Goal: Task Accomplishment & Management: Use online tool/utility

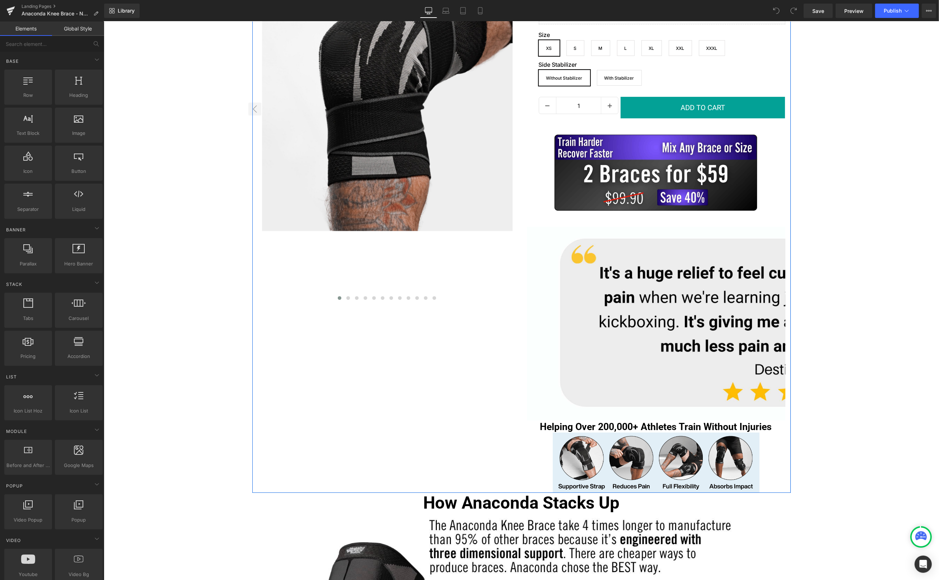
scroll to position [104, 0]
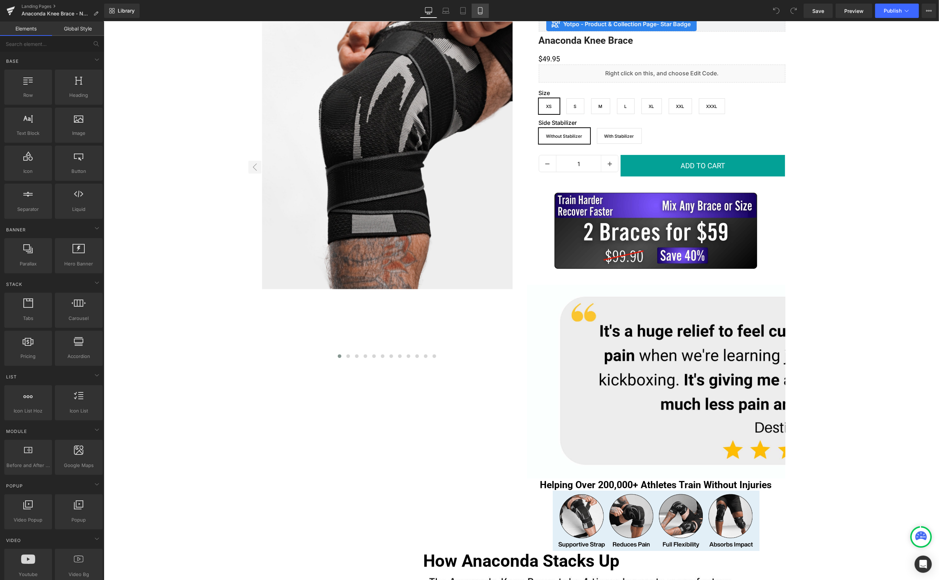
click at [481, 9] on icon at bounding box center [480, 10] width 7 height 7
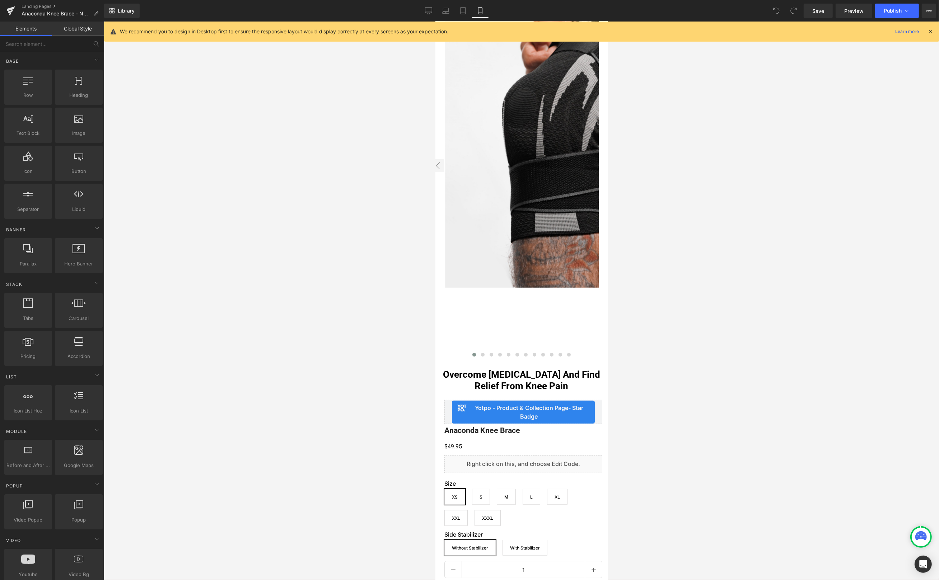
scroll to position [102, 0]
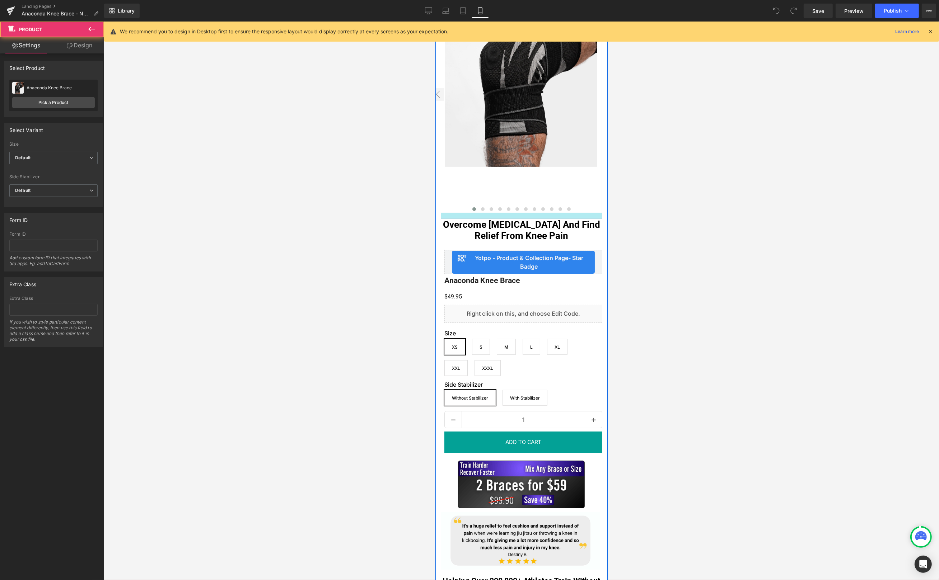
drag, startPoint x: 518, startPoint y: 222, endPoint x: 519, endPoint y: 218, distance: 4.4
click at [519, 218] on div at bounding box center [521, 216] width 162 height 6
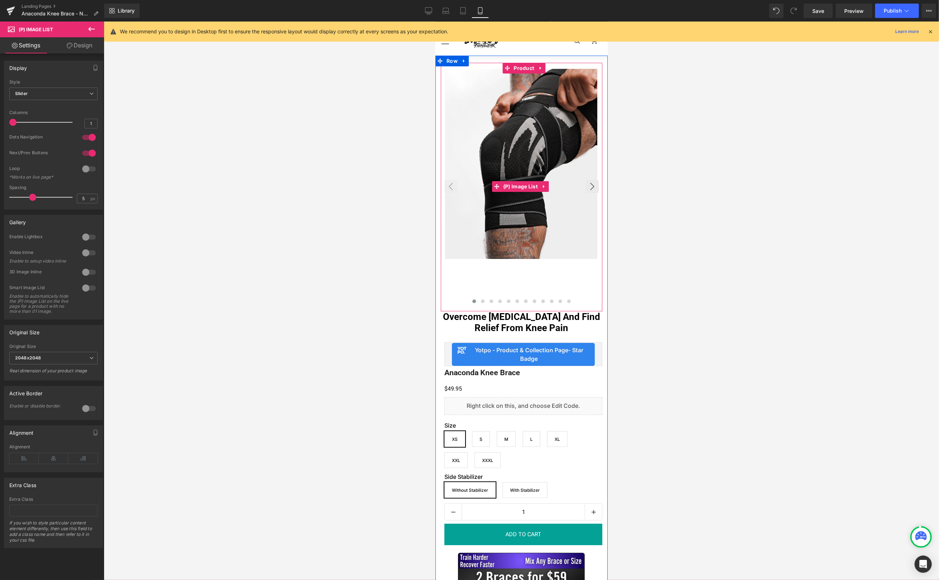
scroll to position [0, 0]
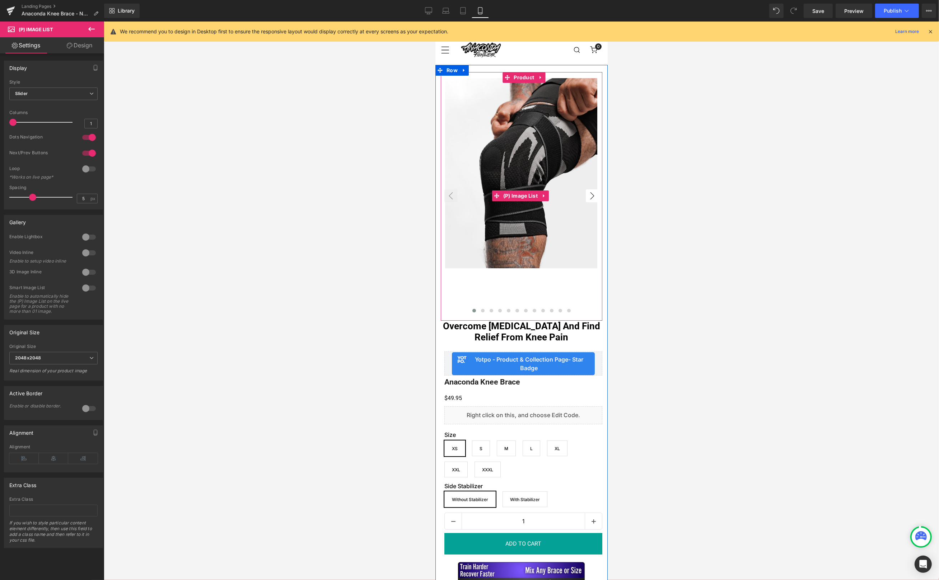
click at [585, 198] on button "›" at bounding box center [591, 196] width 13 height 13
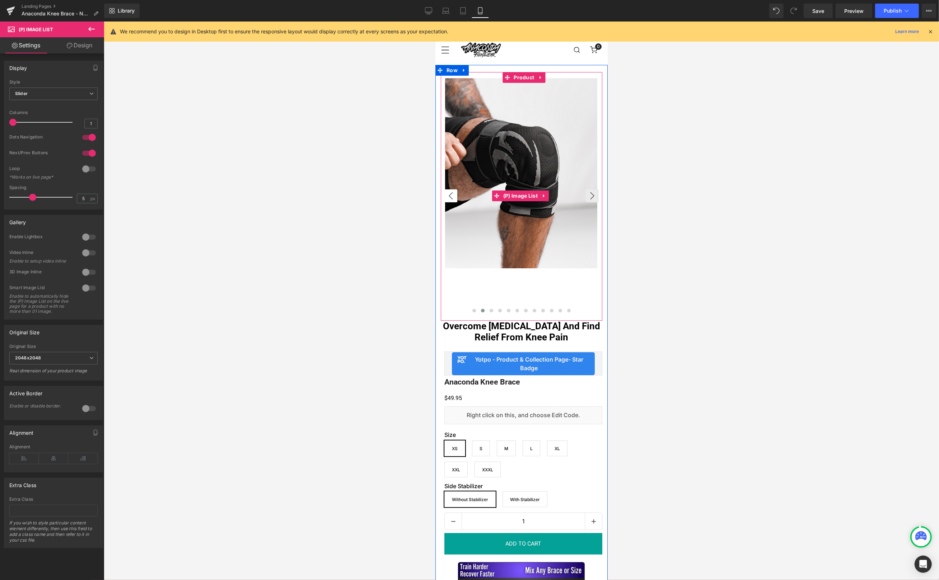
click at [455, 197] on button "‹" at bounding box center [450, 196] width 13 height 13
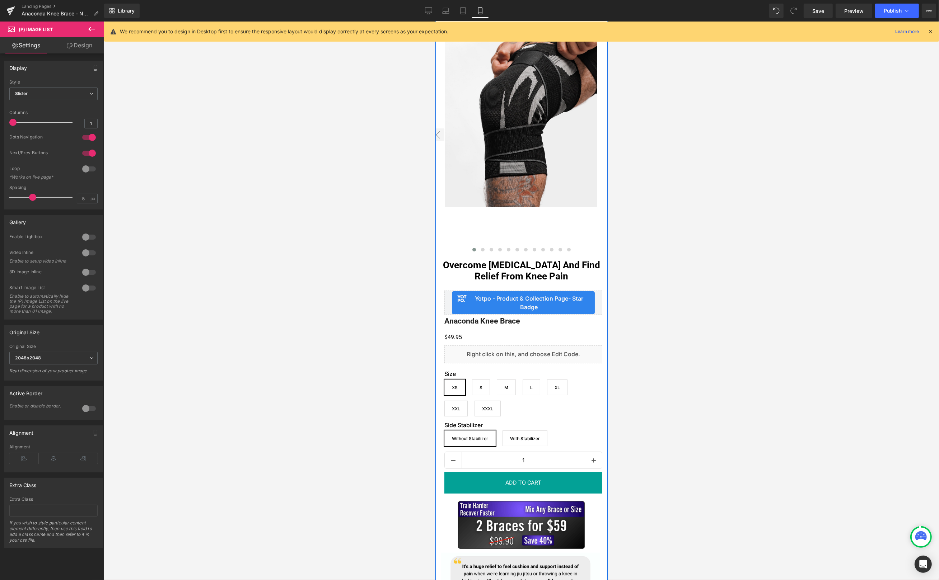
scroll to position [62, 0]
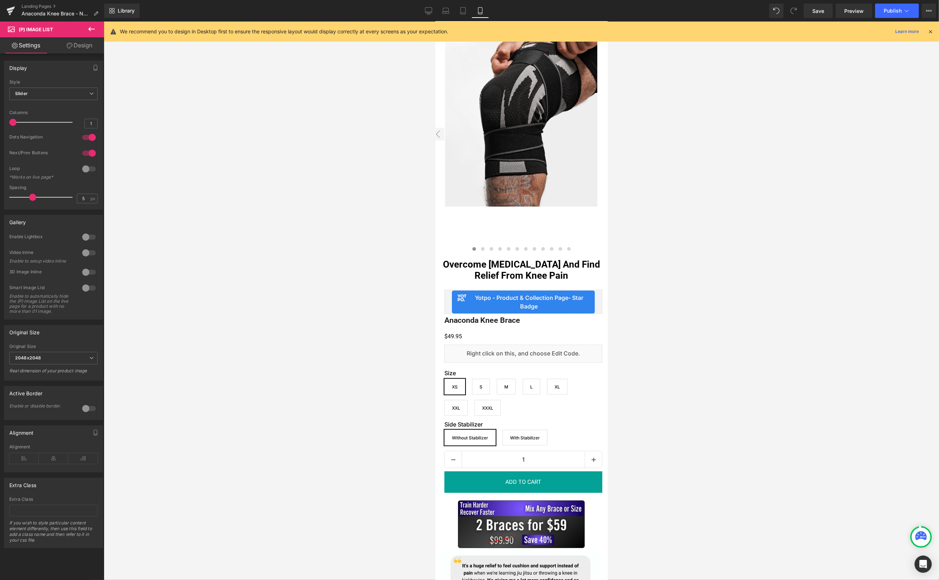
click at [654, 332] on div at bounding box center [521, 301] width 835 height 559
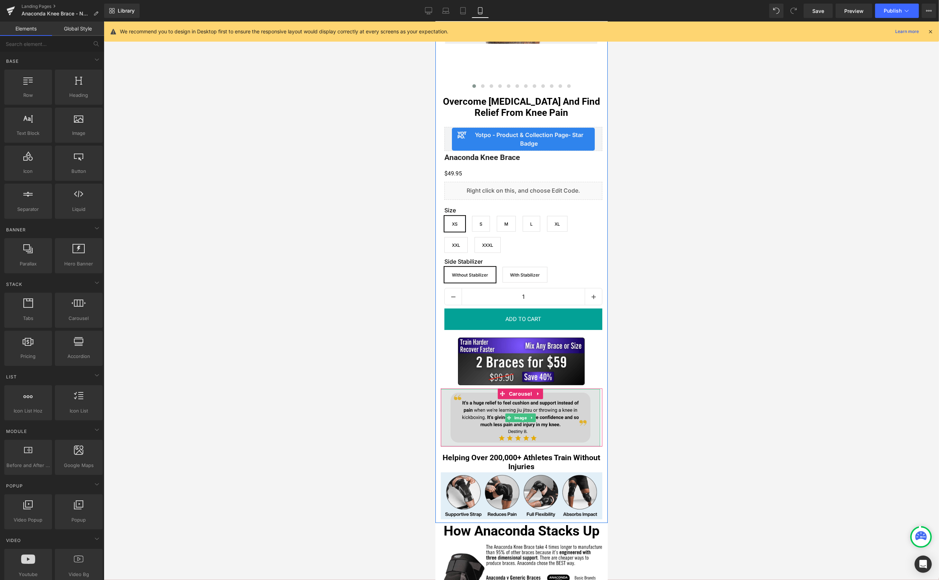
scroll to position [245, 0]
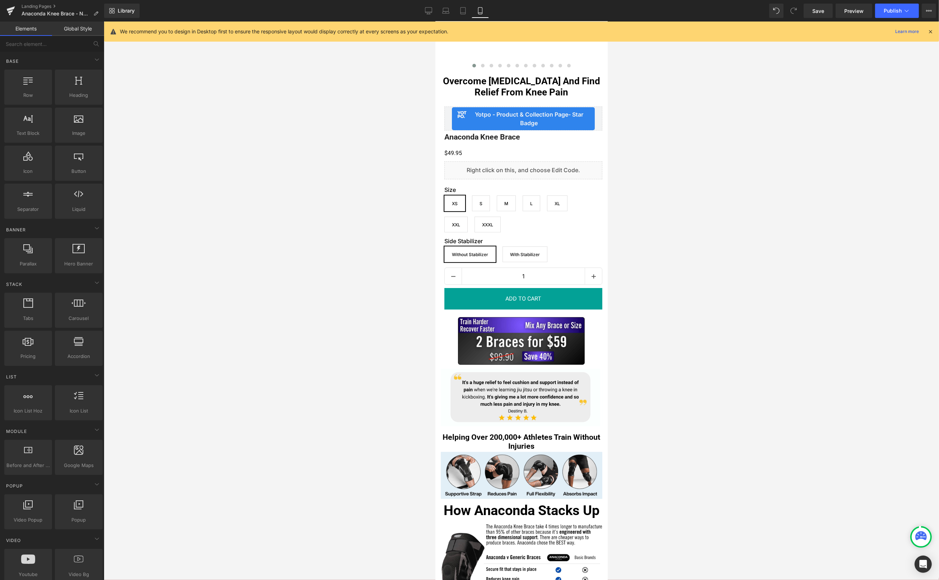
click at [651, 431] on div at bounding box center [521, 301] width 835 height 559
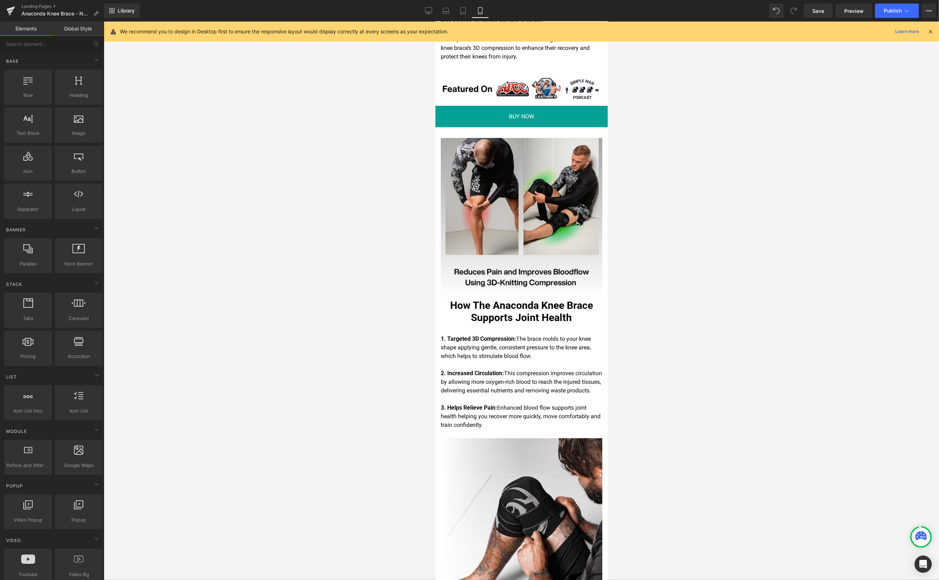
scroll to position [758, 0]
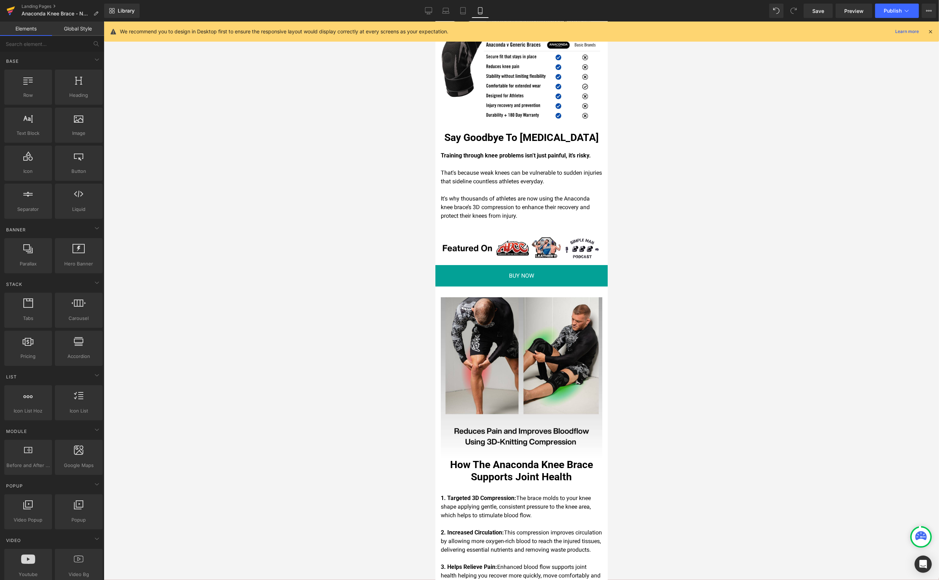
click at [12, 8] on icon at bounding box center [11, 8] width 8 height 5
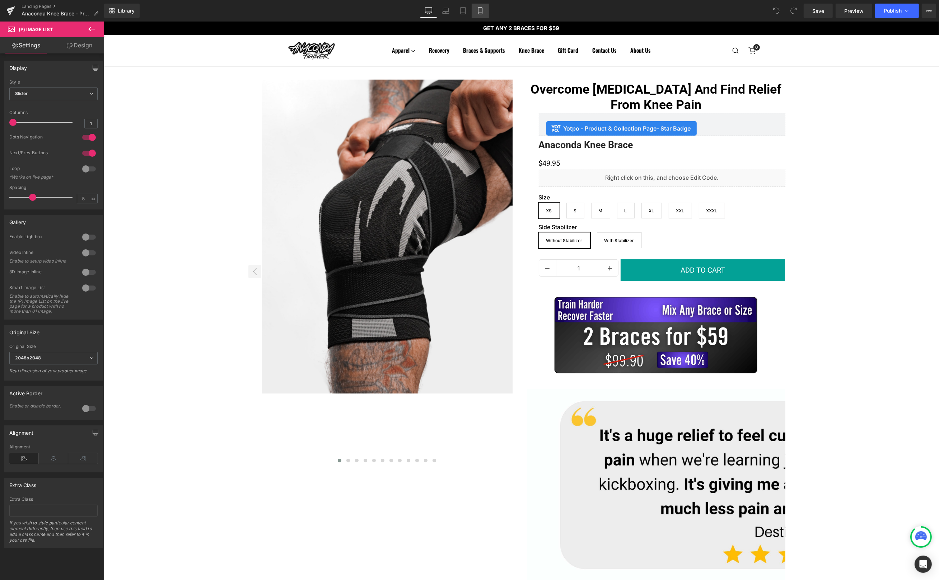
click at [477, 8] on icon at bounding box center [480, 10] width 7 height 7
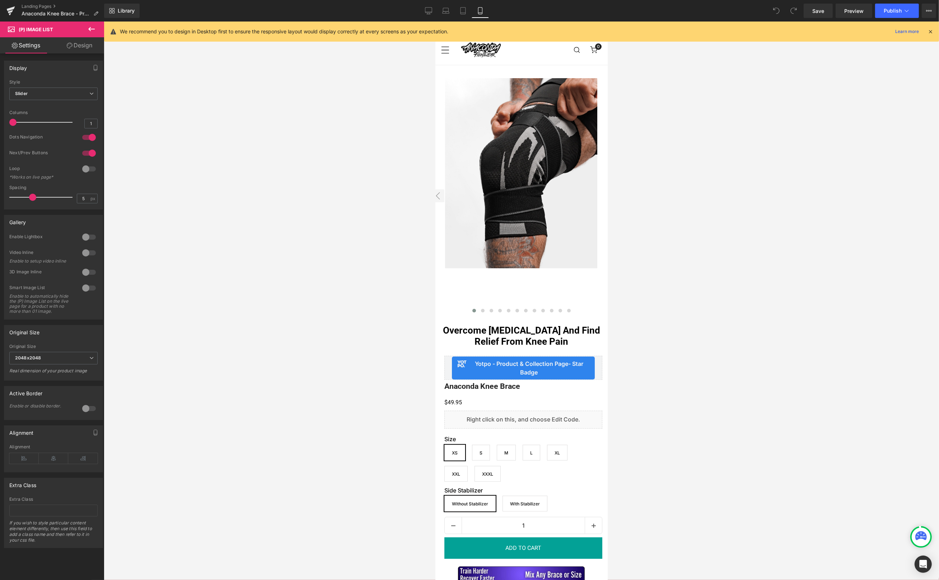
click at [87, 140] on div at bounding box center [88, 137] width 17 height 11
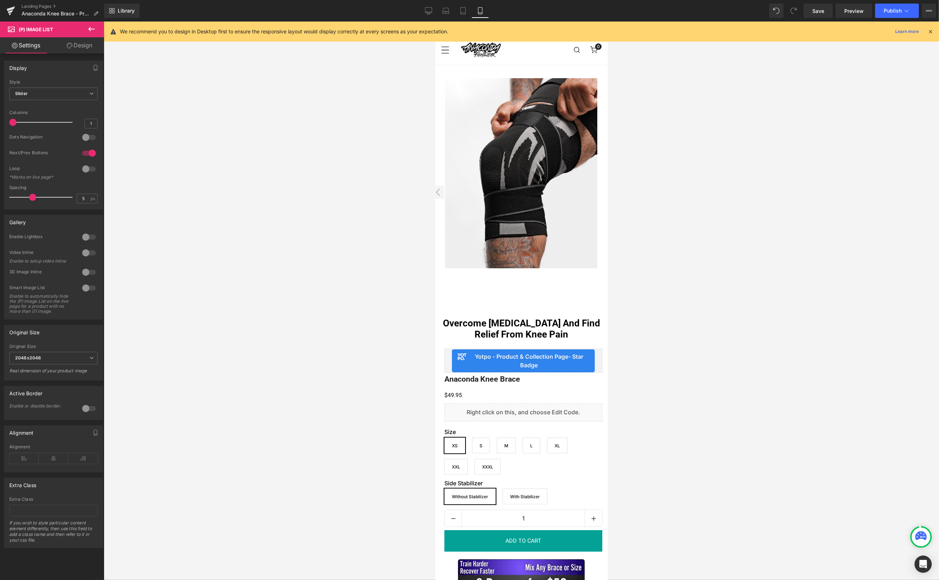
click at [87, 140] on div at bounding box center [88, 137] width 17 height 11
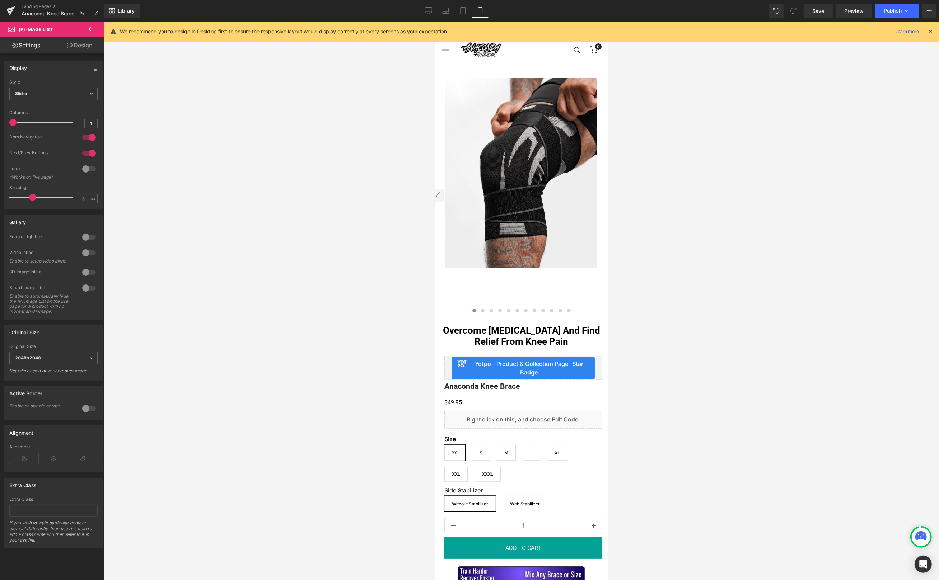
click at [87, 140] on div at bounding box center [88, 137] width 17 height 11
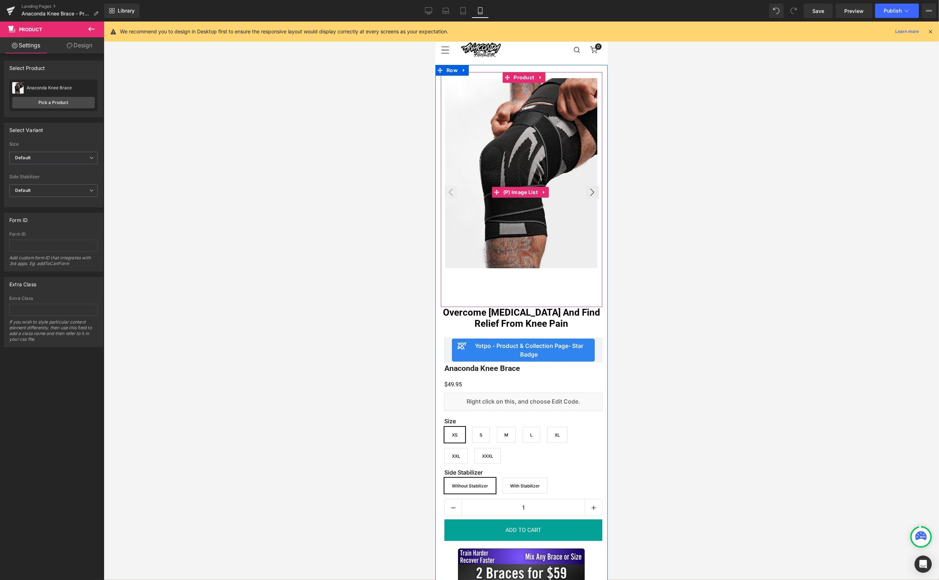
drag, startPoint x: 526, startPoint y: 316, endPoint x: 530, endPoint y: 301, distance: 15.1
click at [530, 301] on div "‹ ›" at bounding box center [521, 189] width 162 height 235
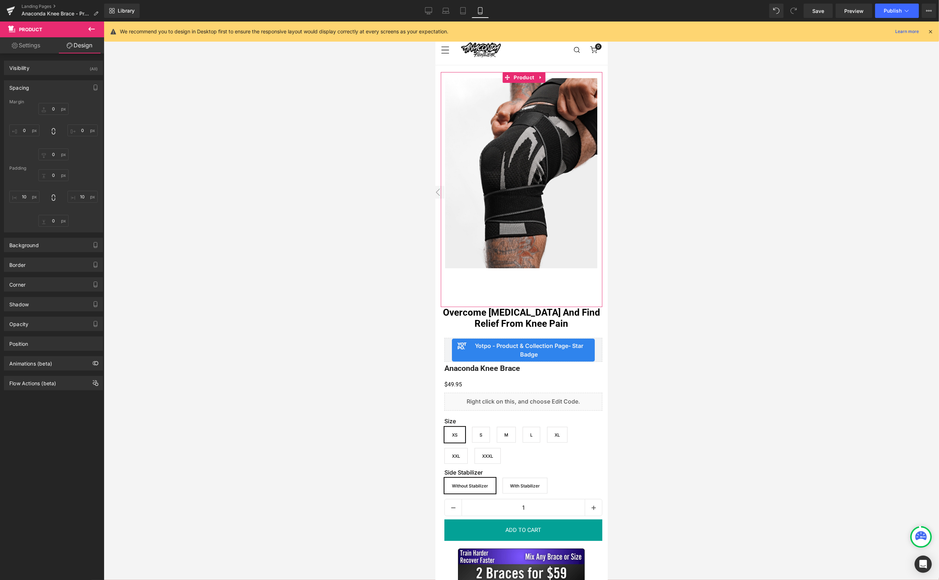
click at [32, 45] on link "Settings" at bounding box center [26, 45] width 52 height 16
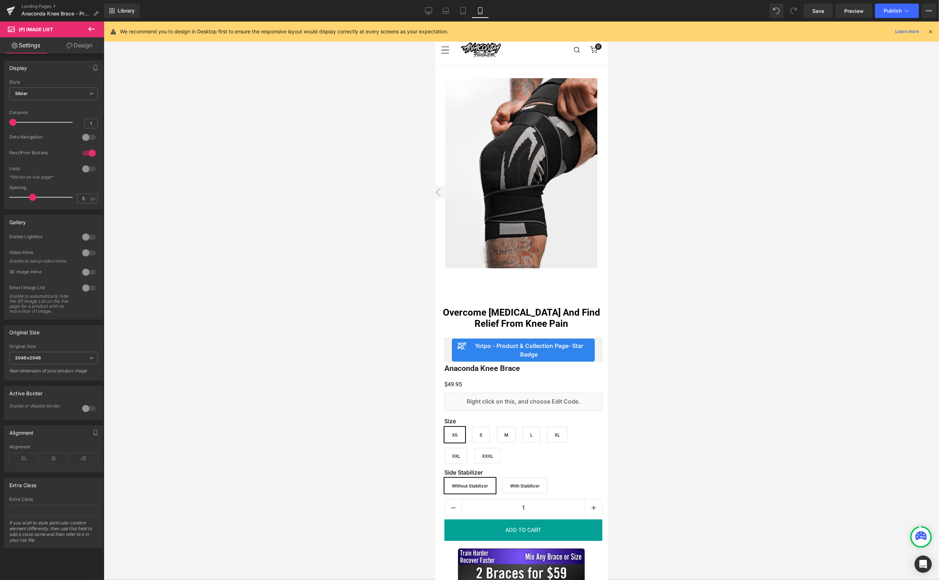
click at [86, 140] on div at bounding box center [88, 137] width 17 height 11
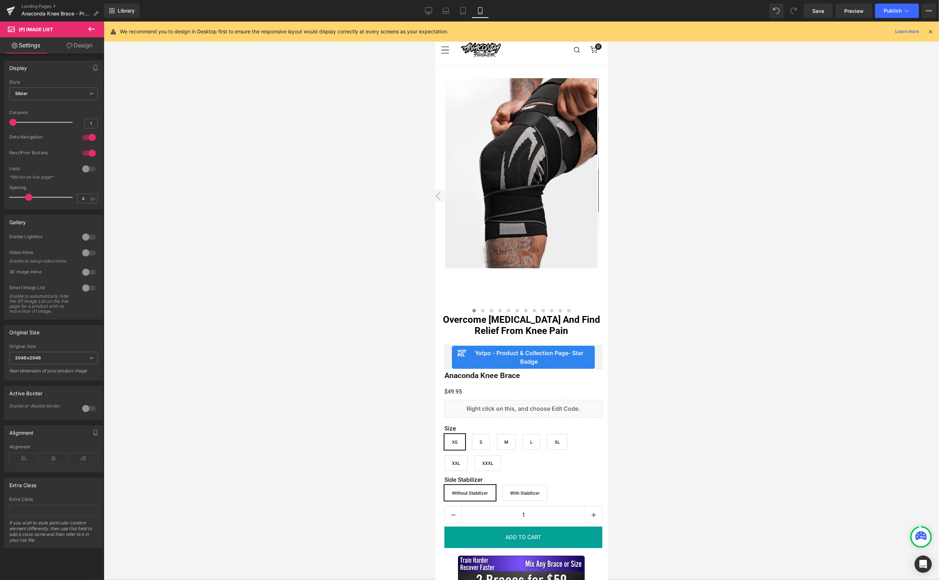
type input "5"
click at [33, 198] on span at bounding box center [32, 197] width 7 height 7
click at [64, 94] on span "Slider" at bounding box center [53, 94] width 88 height 13
click at [64, 94] on span "Slider" at bounding box center [51, 94] width 85 height 13
click at [86, 154] on div at bounding box center [88, 153] width 17 height 11
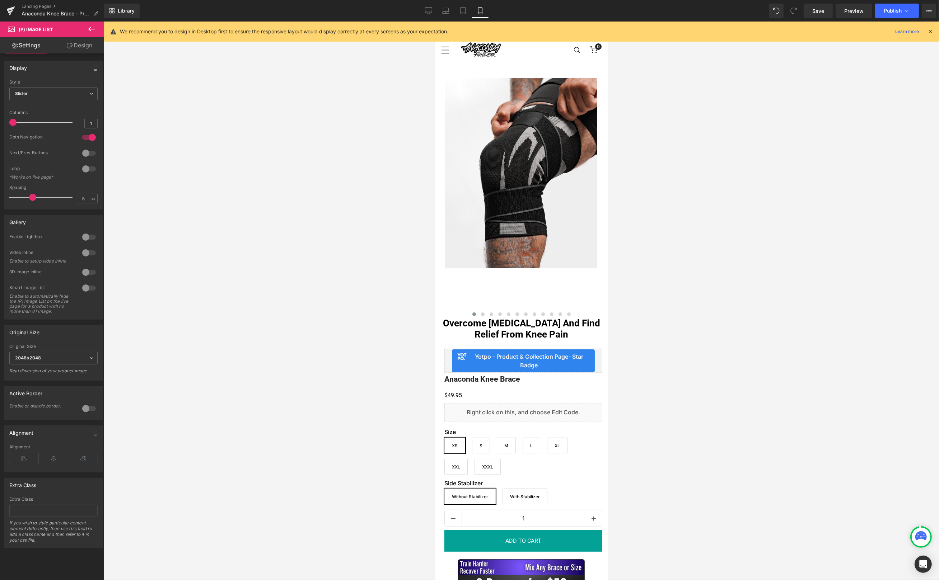
click at [86, 154] on div at bounding box center [88, 153] width 17 height 11
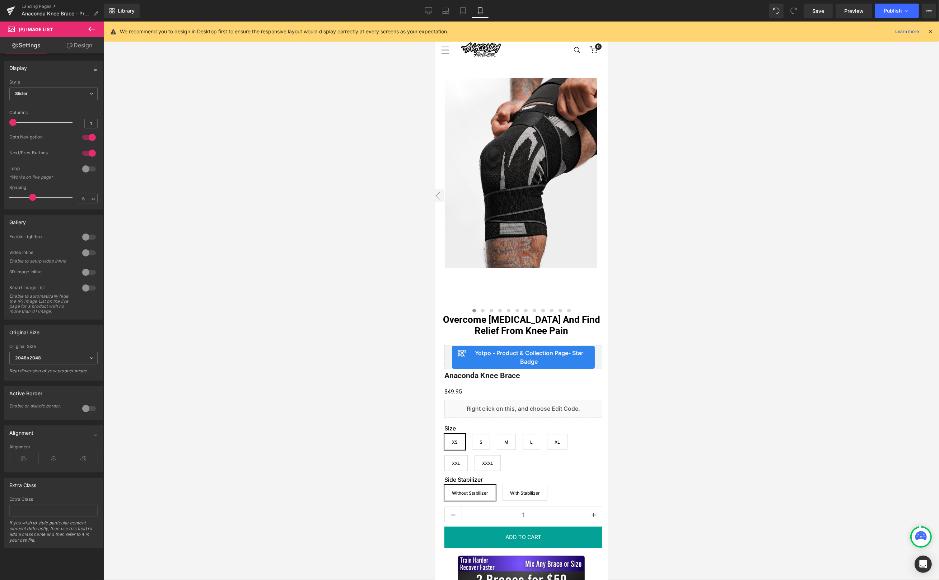
click at [86, 154] on div at bounding box center [88, 153] width 17 height 11
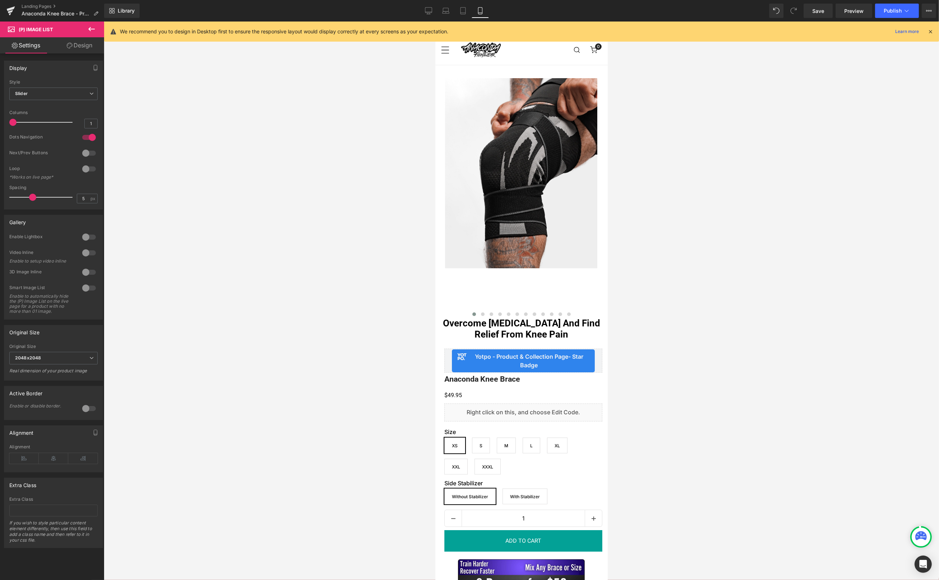
click at [86, 154] on div at bounding box center [88, 153] width 17 height 11
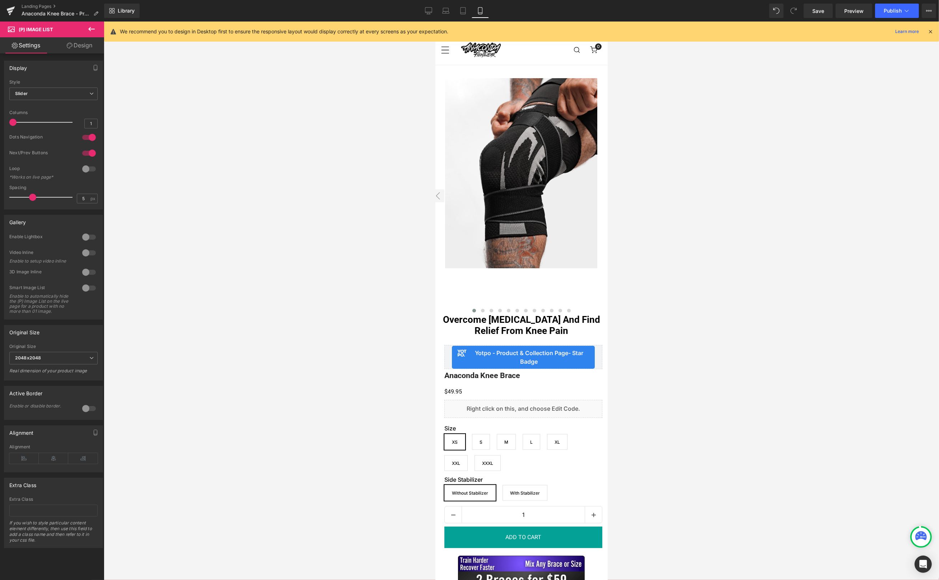
click at [87, 170] on div at bounding box center [88, 168] width 17 height 11
click at [81, 238] on div at bounding box center [88, 237] width 17 height 11
click at [83, 238] on div at bounding box center [88, 237] width 17 height 11
click at [87, 287] on div at bounding box center [88, 287] width 17 height 11
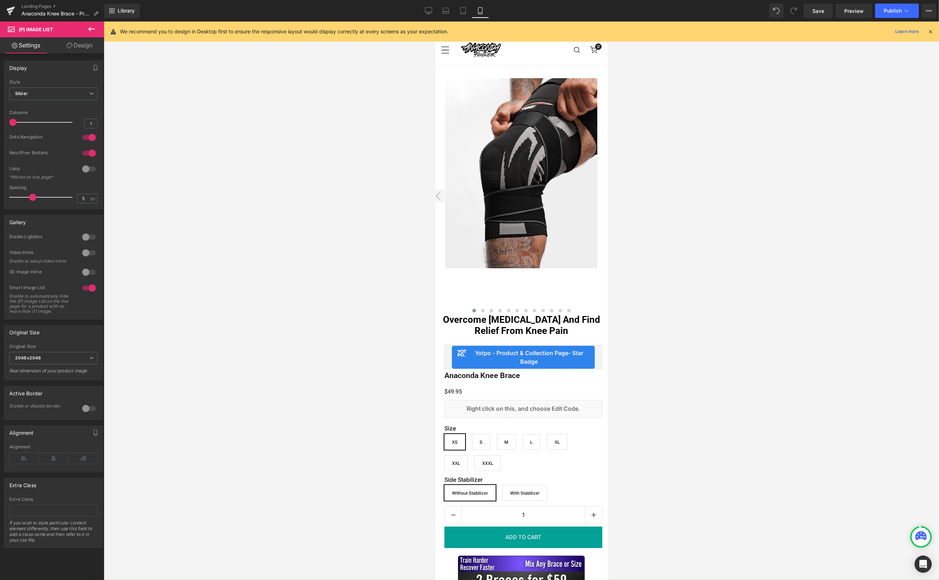
click at [87, 288] on div at bounding box center [88, 287] width 17 height 11
click at [35, 48] on link "Settings" at bounding box center [26, 45] width 52 height 16
click at [92, 29] on icon at bounding box center [91, 29] width 6 height 4
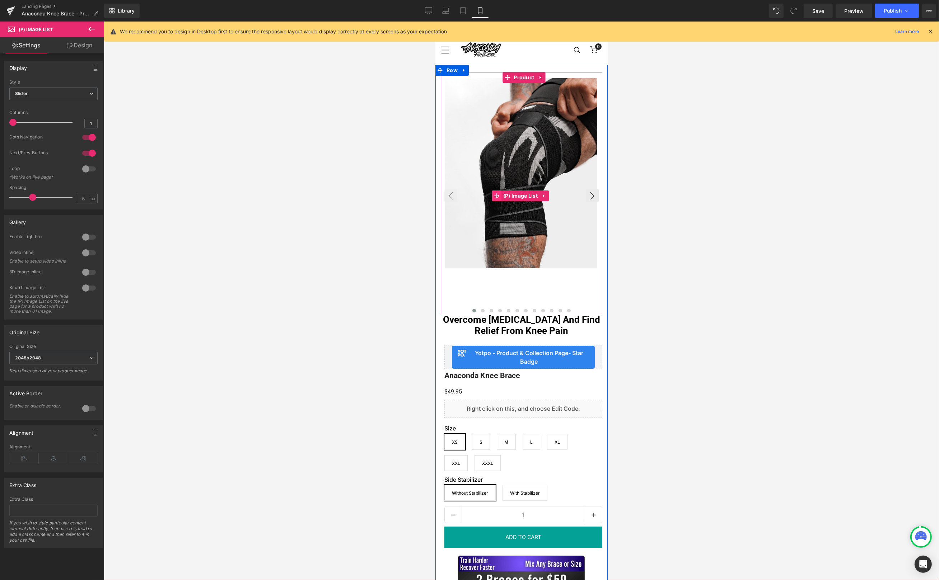
click at [494, 196] on icon at bounding box center [496, 195] width 5 height 5
click at [542, 195] on icon at bounding box center [543, 195] width 5 height 5
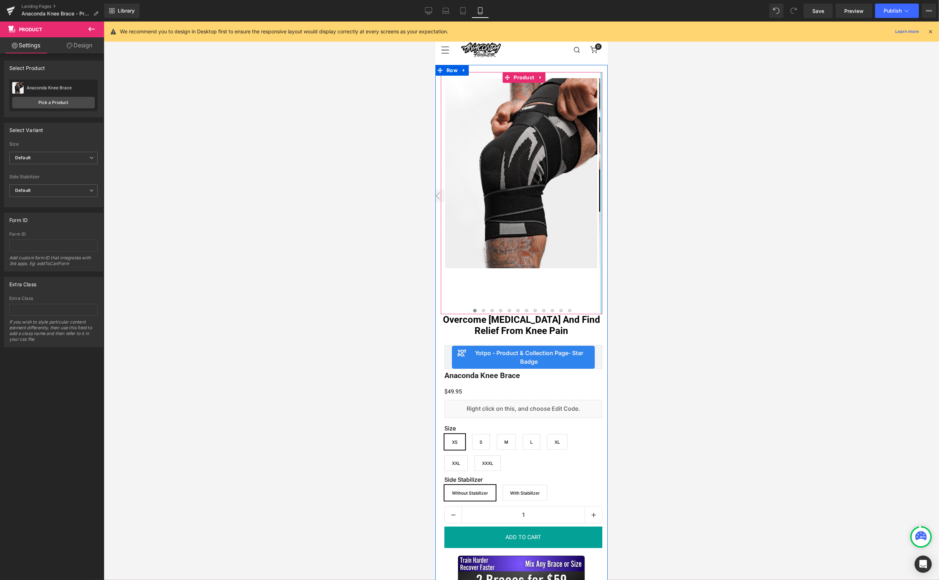
click at [600, 282] on div "‹ ›" at bounding box center [521, 193] width 172 height 242
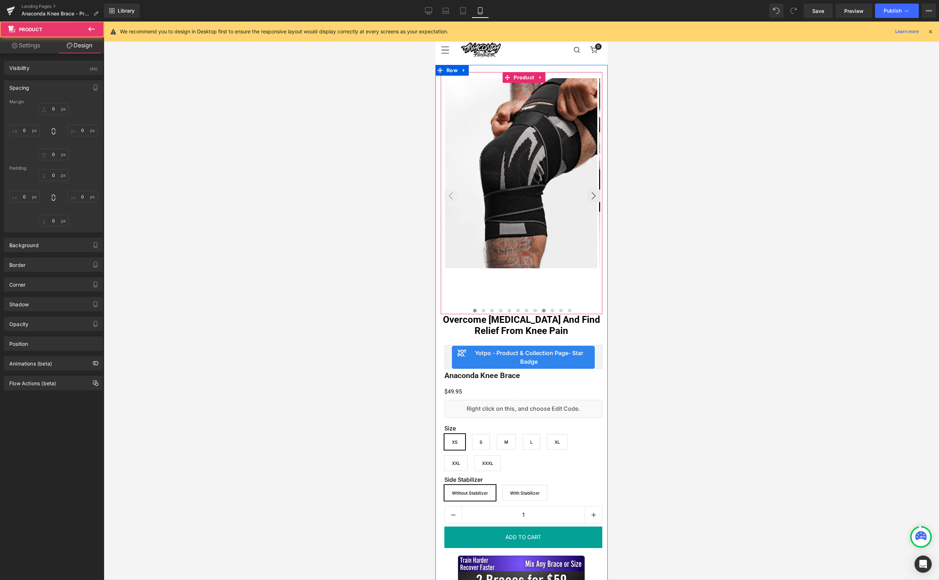
type input "0"
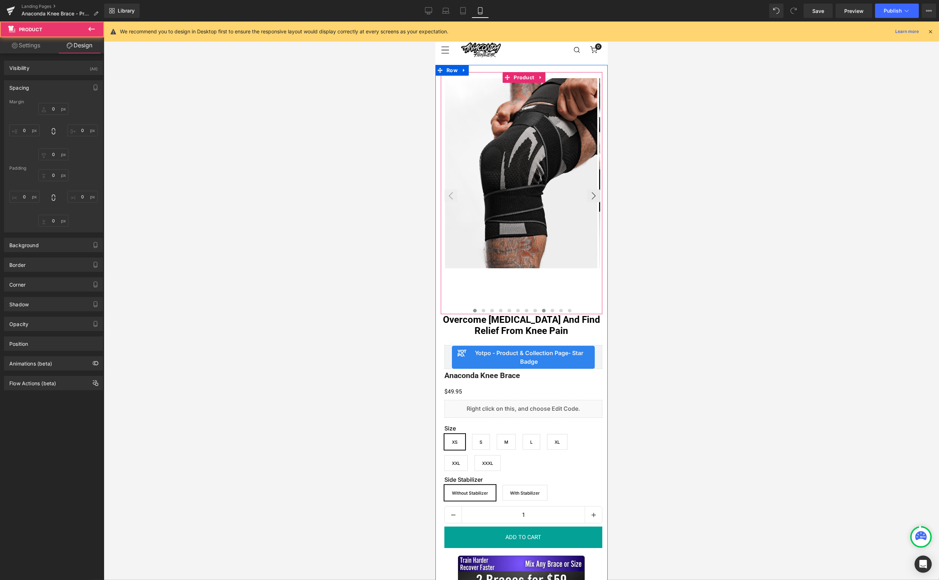
type input "6"
type input "0"
type input "10"
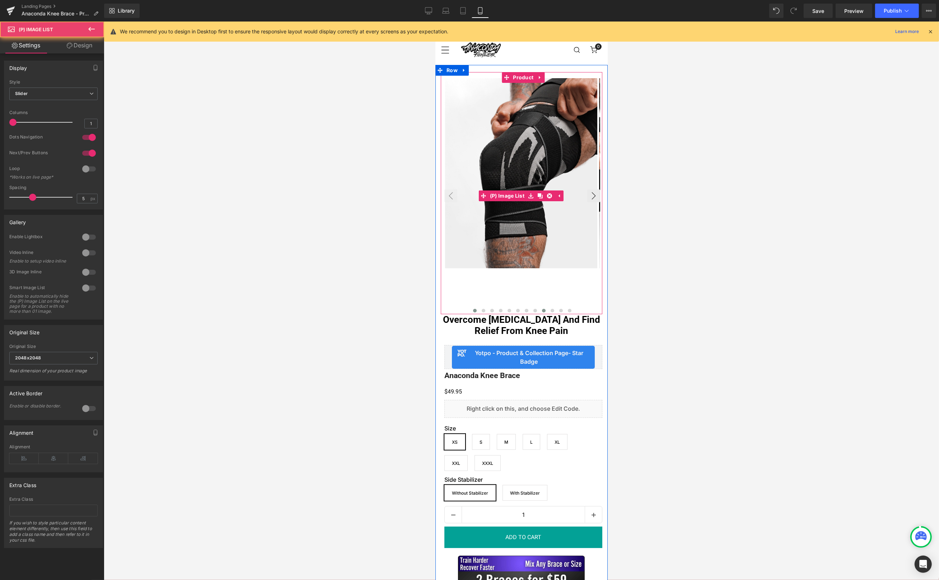
click at [539, 308] on button at bounding box center [543, 310] width 9 height 7
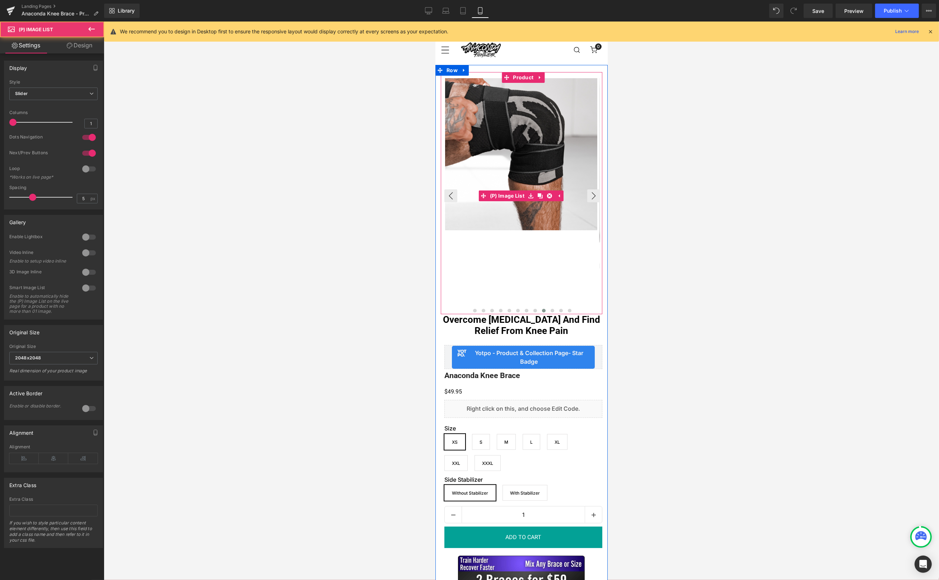
click at [445, 305] on div at bounding box center [136, 193] width 1848 height 230
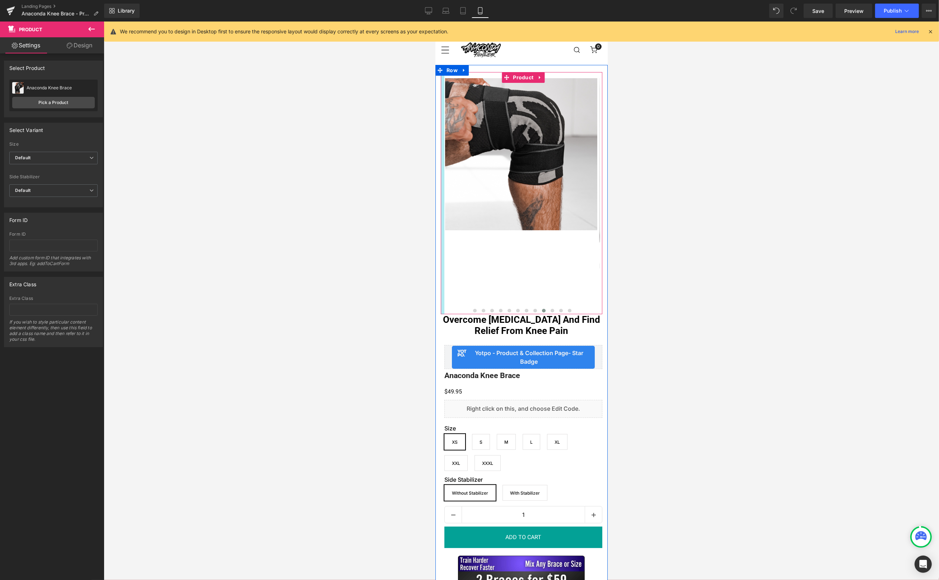
drag, startPoint x: 441, startPoint y: 304, endPoint x: 439, endPoint y: 297, distance: 7.5
click at [440, 303] on div at bounding box center [442, 193] width 4 height 242
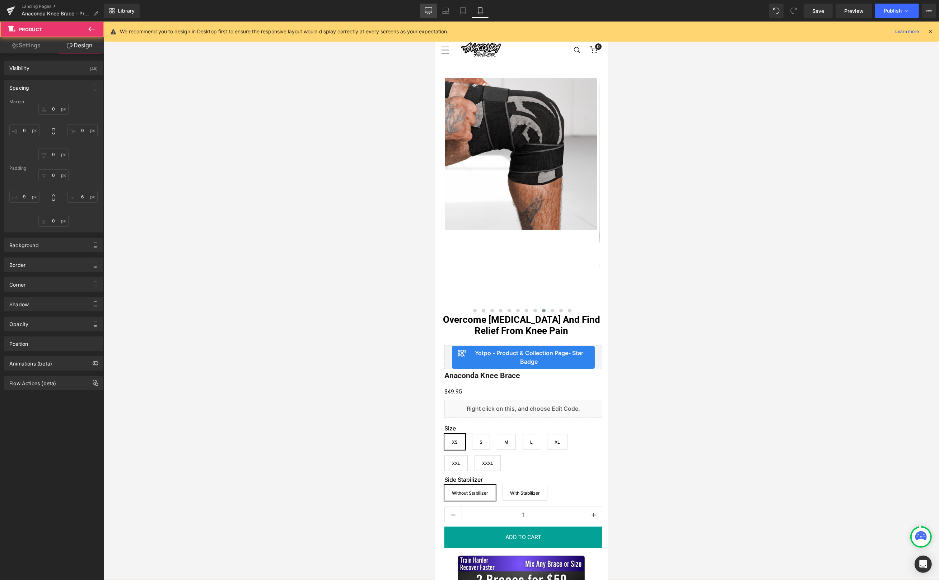
click at [425, 10] on link "Desktop" at bounding box center [428, 11] width 17 height 14
type input "0"
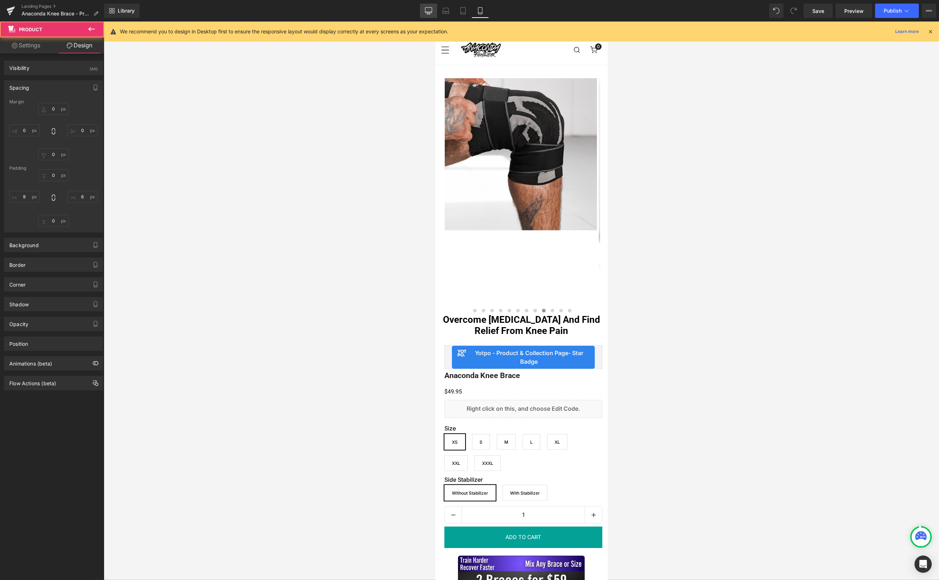
type input "0"
type input "10"
type input "30"
type input "10"
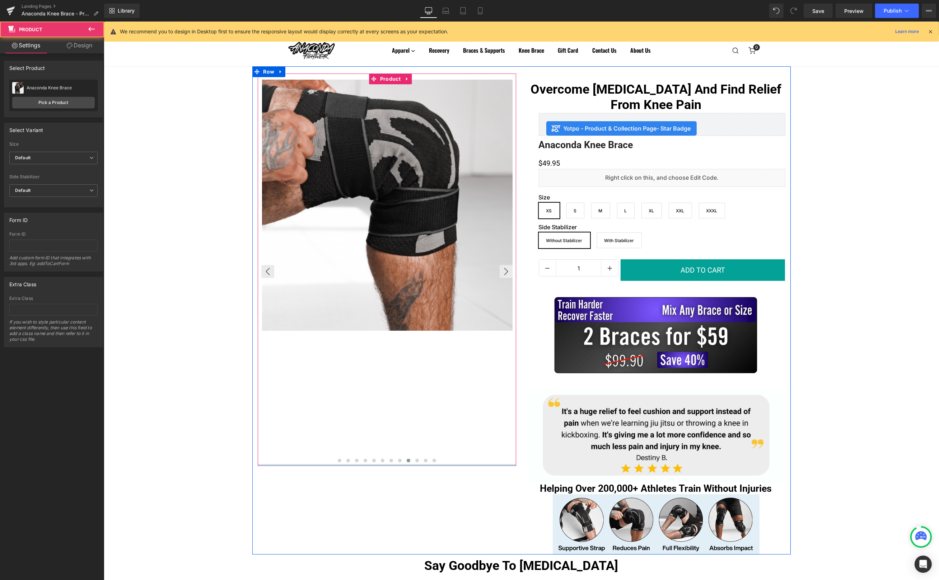
drag, startPoint x: 407, startPoint y: 469, endPoint x: 408, endPoint y: 460, distance: 9.0
click at [408, 460] on div "‹ ›" at bounding box center [386, 270] width 258 height 393
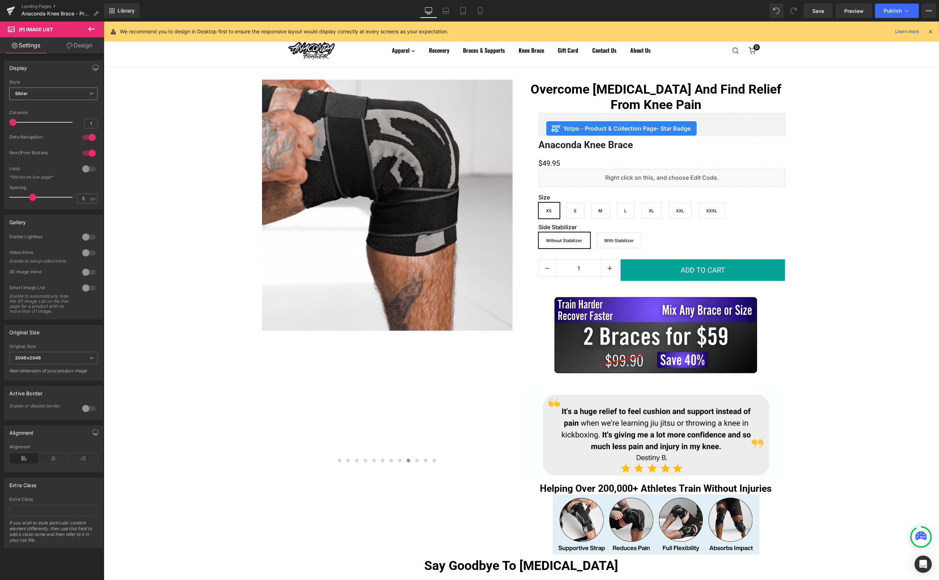
click at [63, 98] on span "Slider" at bounding box center [53, 94] width 88 height 13
click at [64, 97] on span "Slider" at bounding box center [51, 94] width 85 height 13
click at [481, 12] on icon at bounding box center [480, 10] width 7 height 7
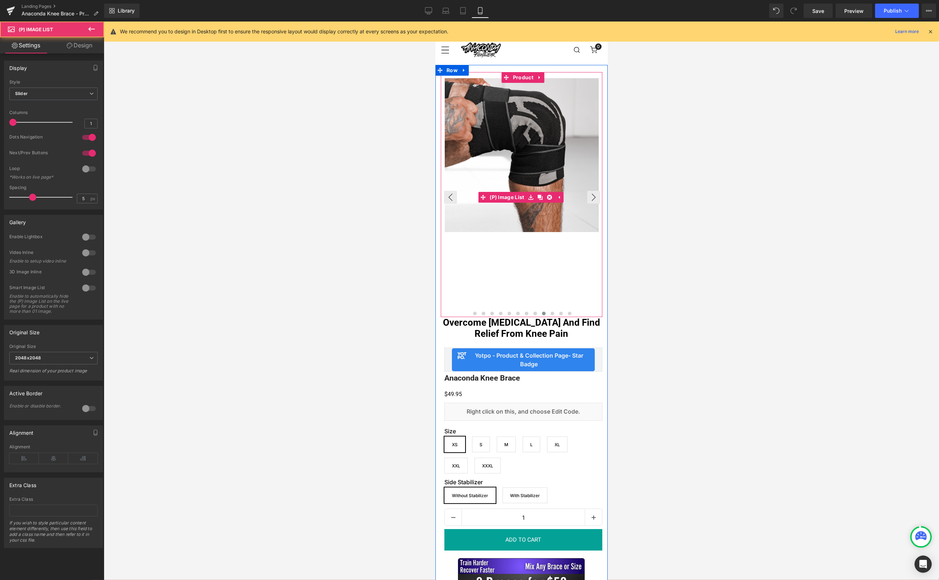
click at [515, 286] on div at bounding box center [131, 194] width 1869 height 233
click at [453, 197] on button "‹" at bounding box center [450, 197] width 13 height 13
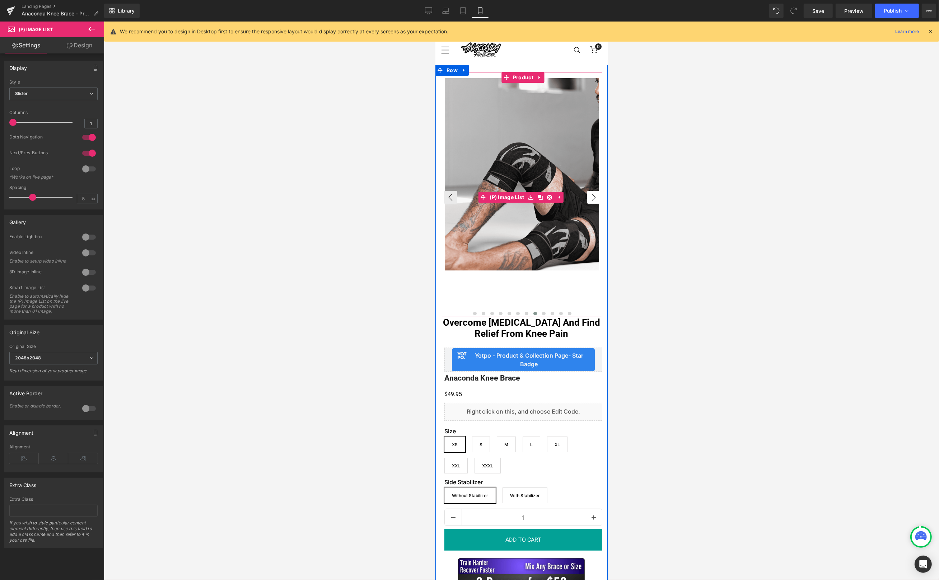
click at [593, 199] on button "›" at bounding box center [593, 197] width 13 height 13
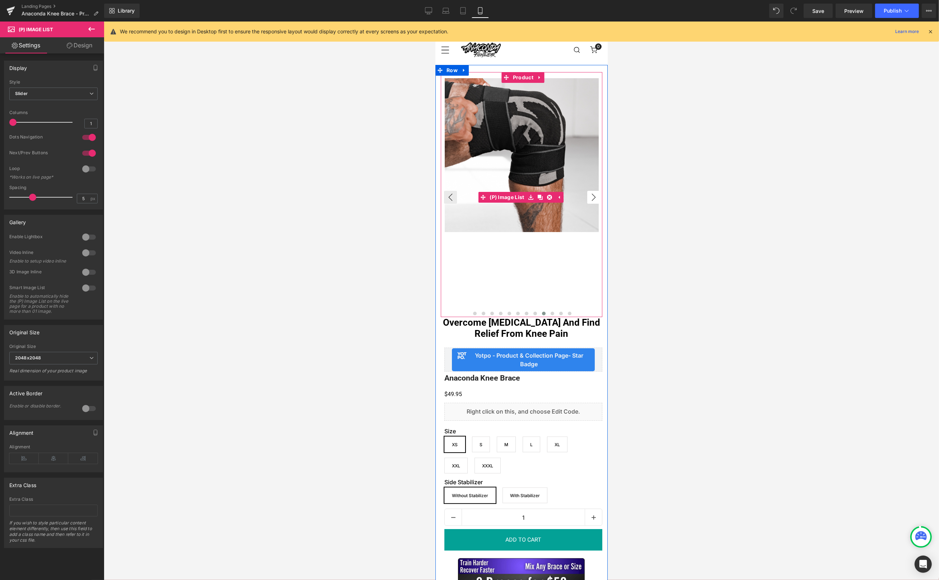
click at [593, 199] on button "›" at bounding box center [593, 197] width 13 height 13
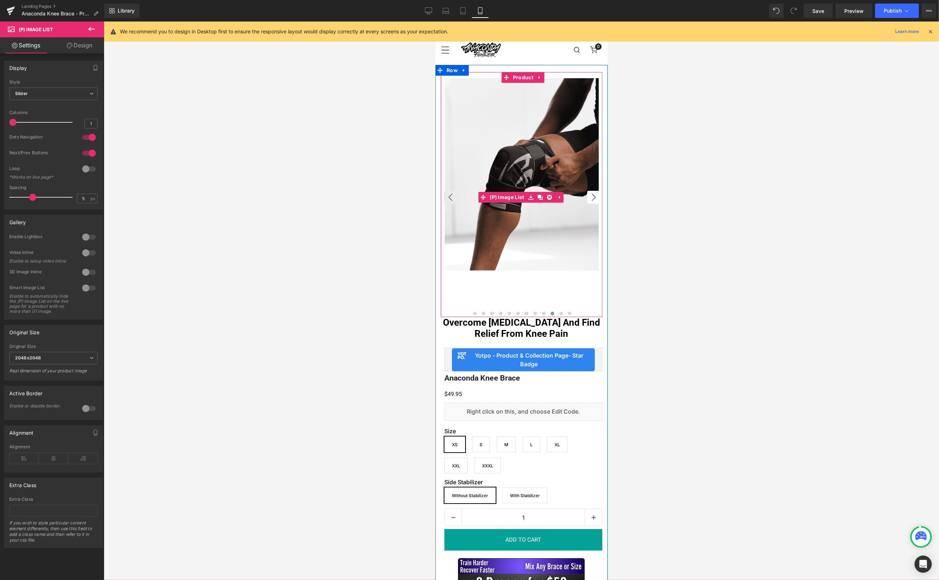
click at [593, 199] on button "›" at bounding box center [593, 197] width 13 height 13
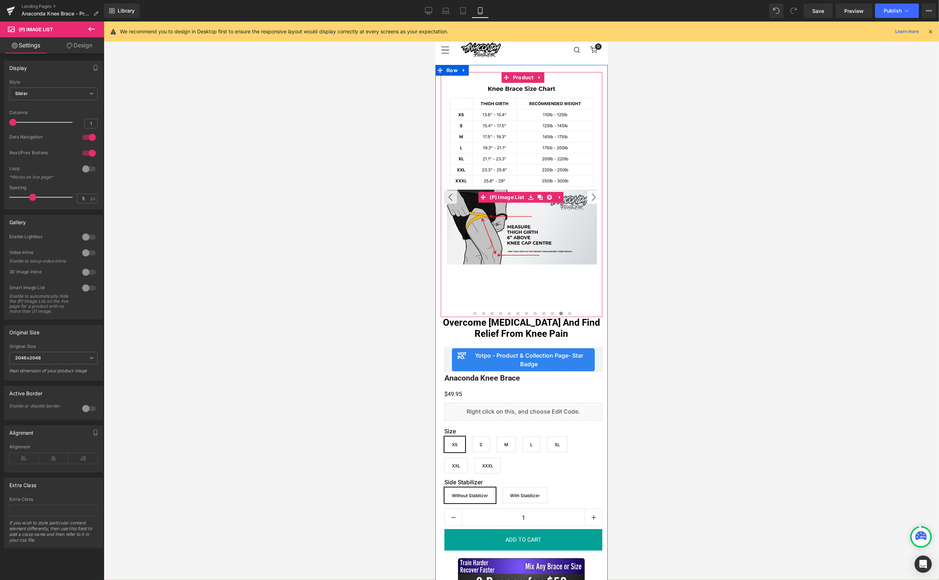
click at [593, 199] on button "›" at bounding box center [593, 197] width 13 height 13
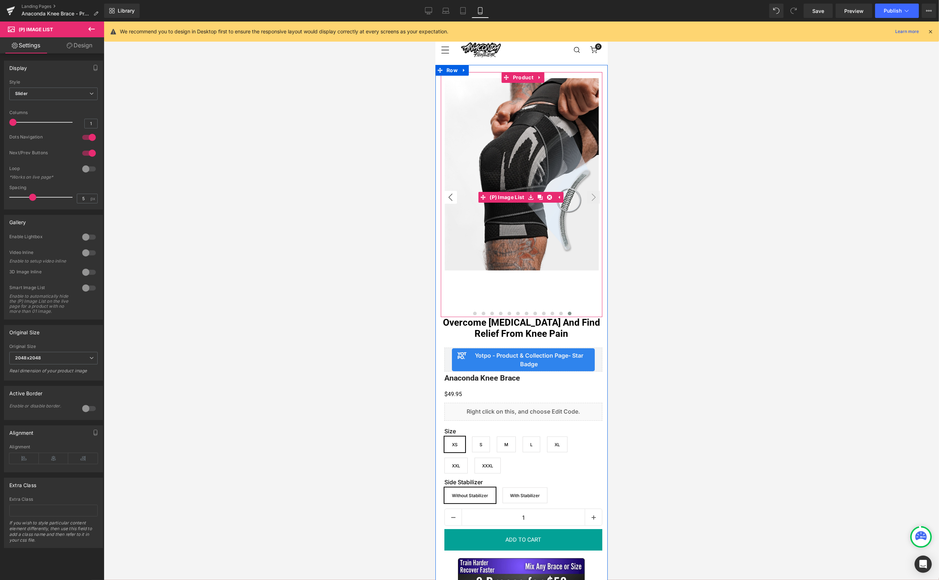
click at [447, 197] on button "‹" at bounding box center [450, 197] width 13 height 13
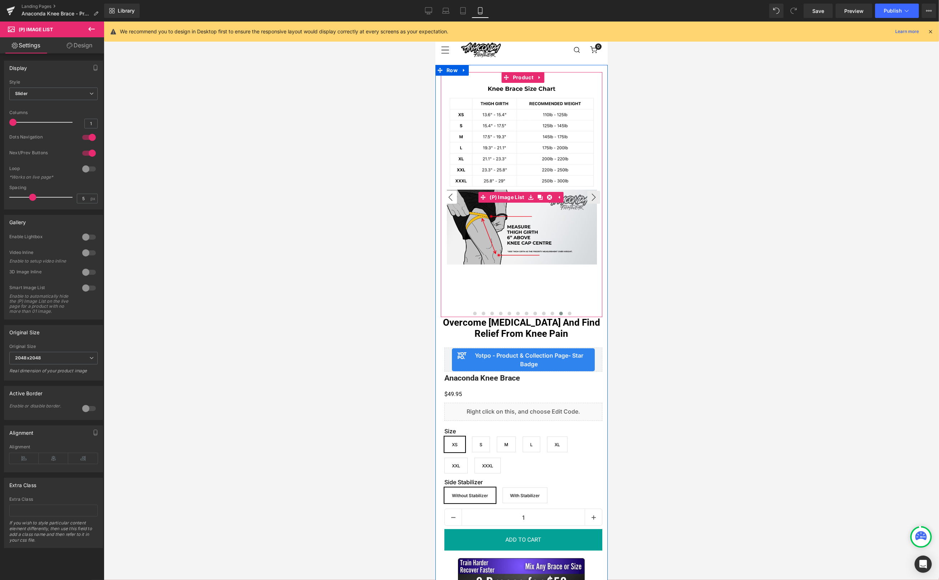
click at [448, 196] on button "‹" at bounding box center [450, 197] width 13 height 13
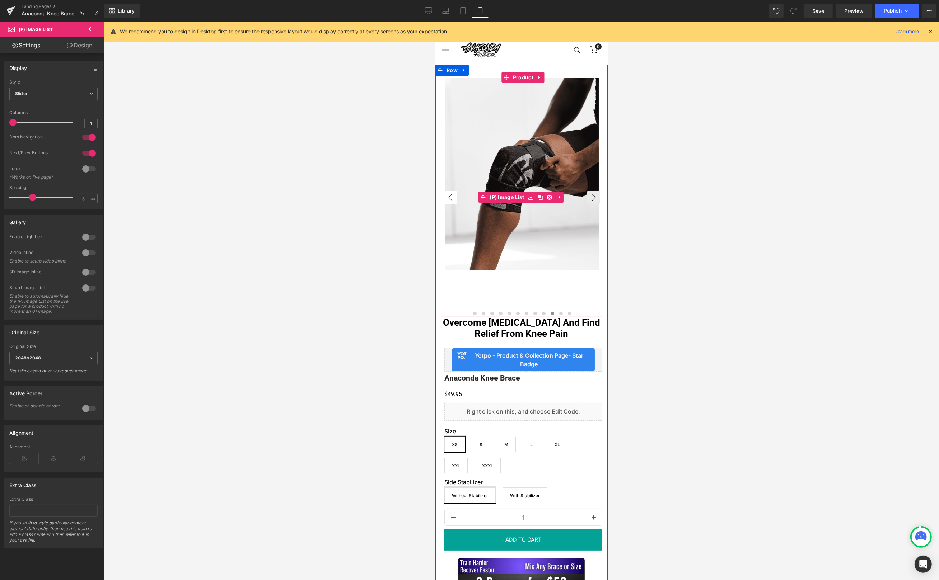
click at [448, 196] on button "‹" at bounding box center [450, 197] width 13 height 13
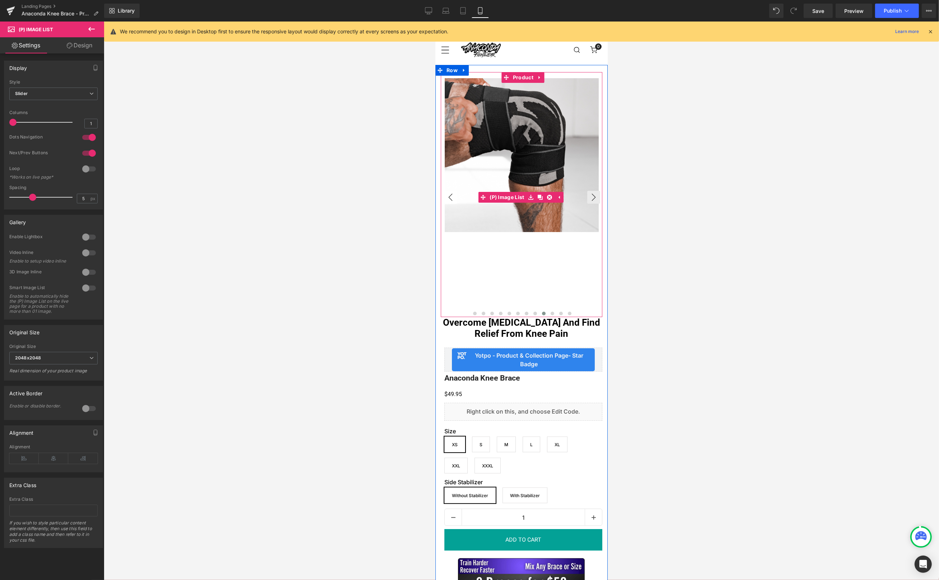
click at [448, 196] on button "‹" at bounding box center [450, 197] width 13 height 13
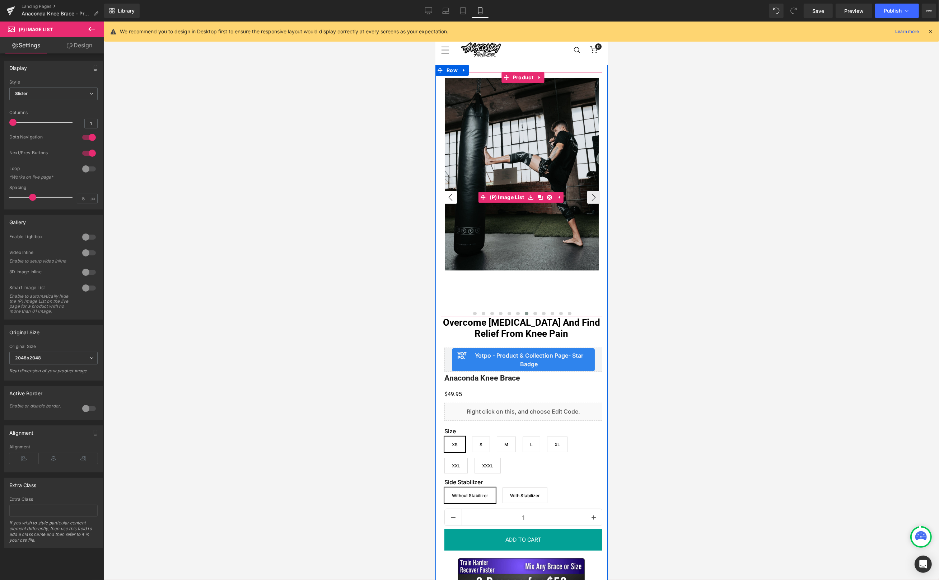
click at [448, 196] on button "‹" at bounding box center [450, 197] width 13 height 13
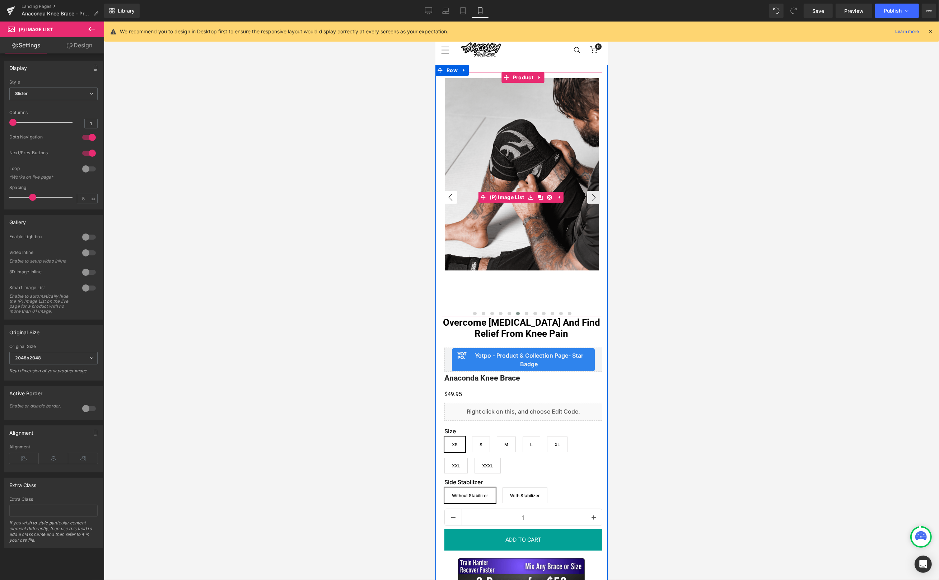
click at [448, 196] on button "‹" at bounding box center [450, 197] width 13 height 13
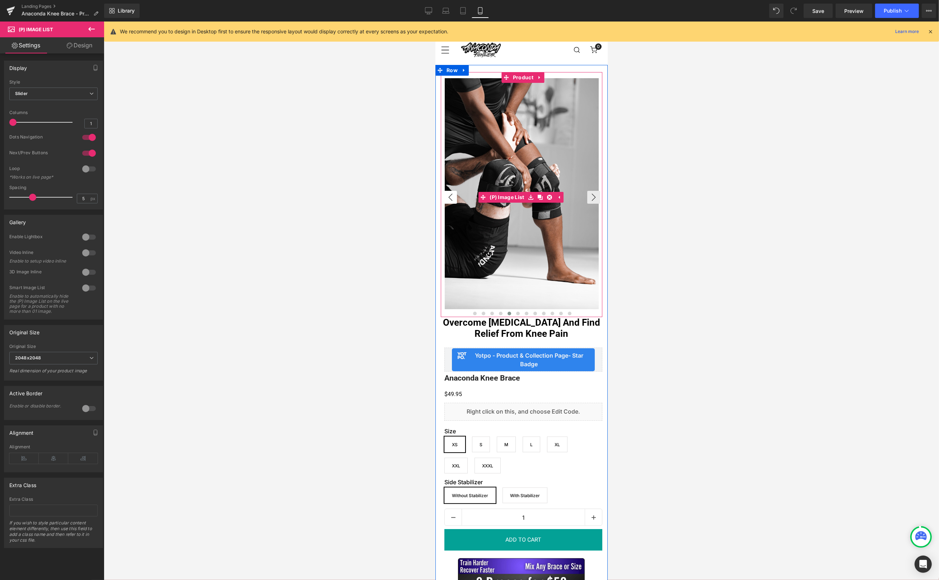
click at [448, 196] on button "‹" at bounding box center [450, 197] width 13 height 13
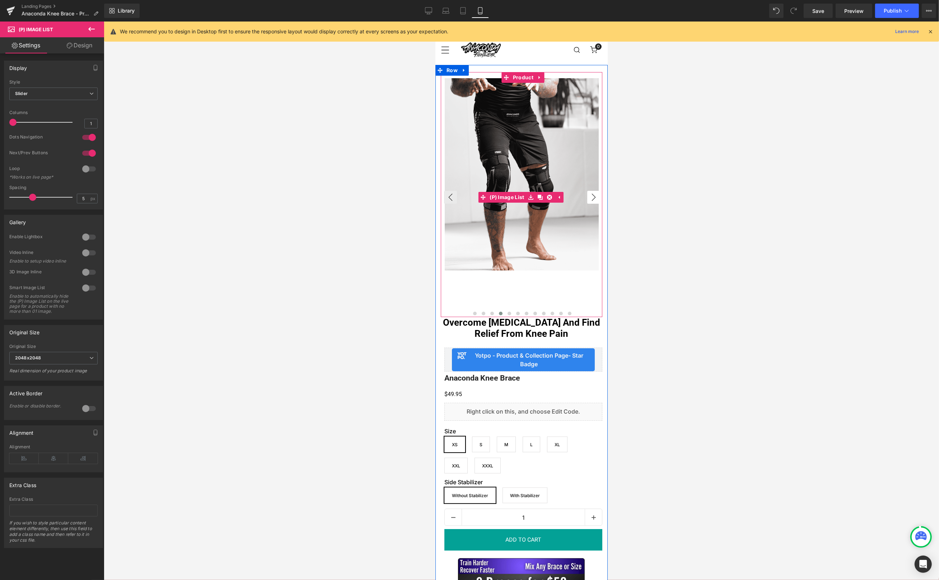
click at [595, 201] on button "›" at bounding box center [593, 197] width 13 height 13
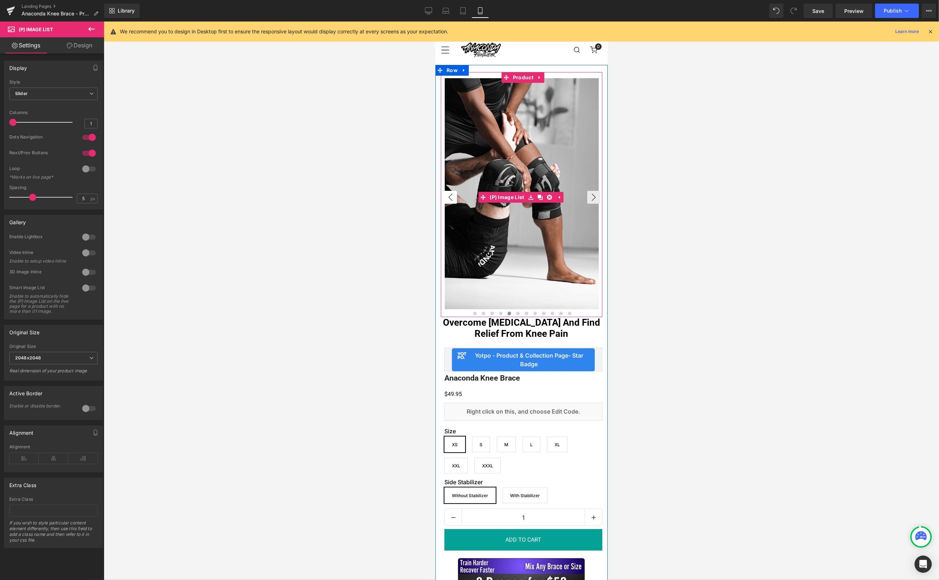
click at [447, 196] on button "‹" at bounding box center [450, 197] width 13 height 13
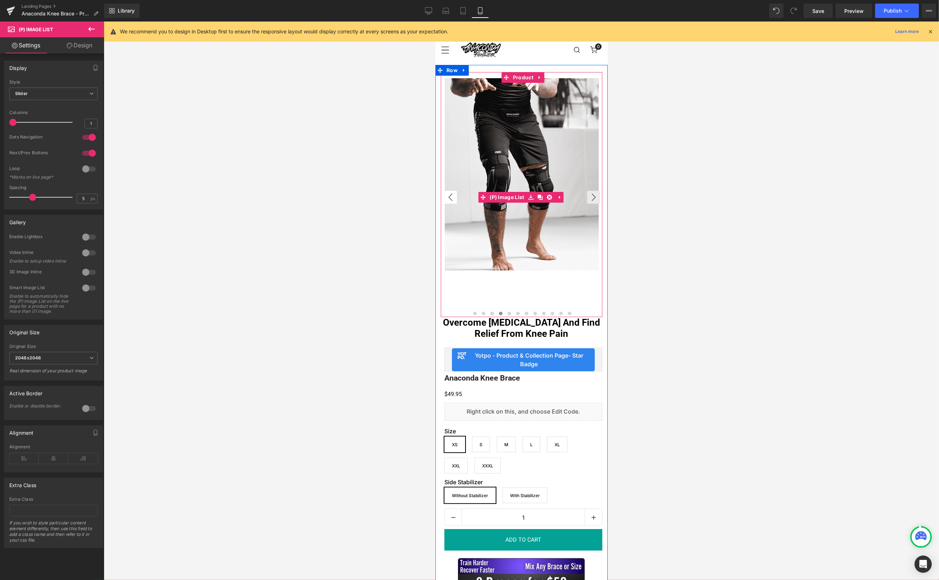
click at [448, 196] on button "‹" at bounding box center [450, 197] width 13 height 13
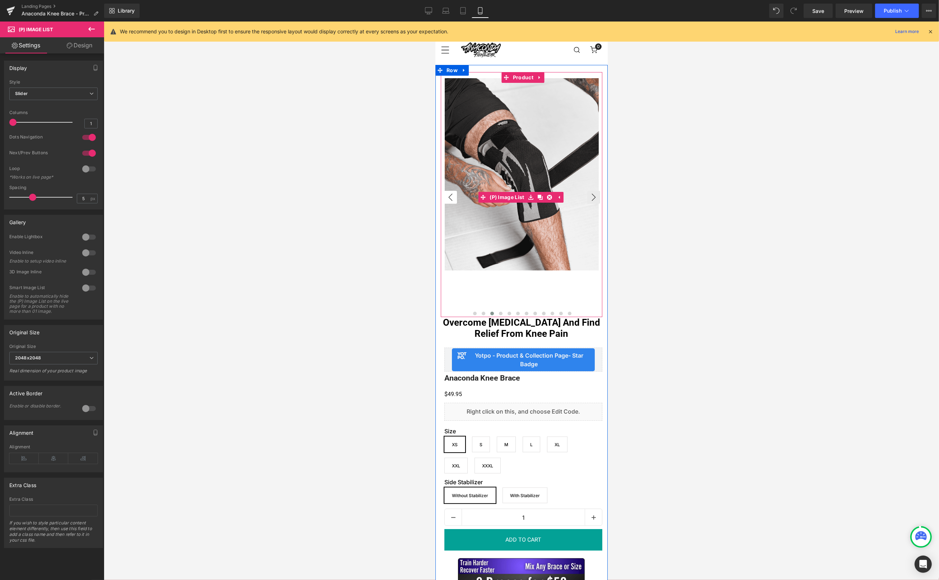
click at [448, 196] on button "‹" at bounding box center [450, 197] width 13 height 13
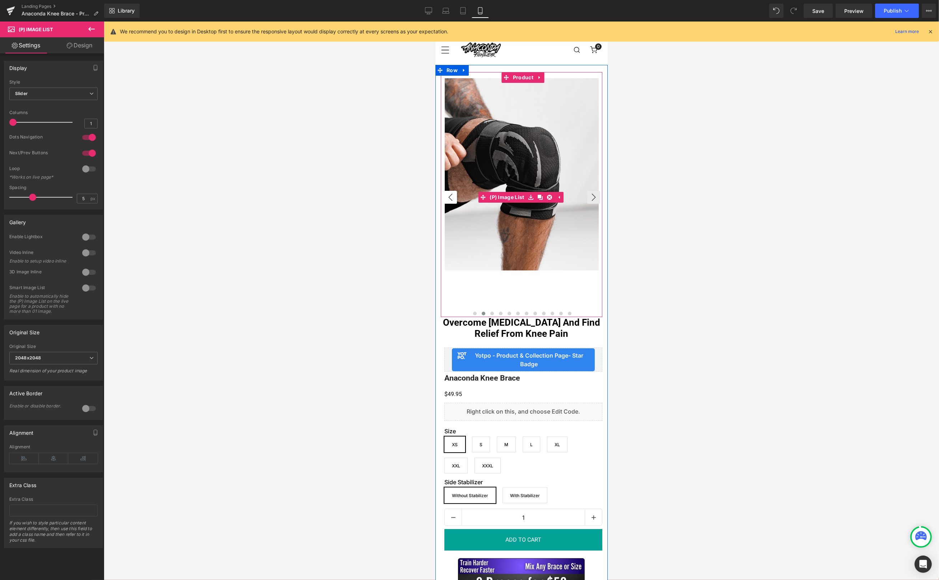
click at [448, 196] on button "‹" at bounding box center [450, 197] width 13 height 13
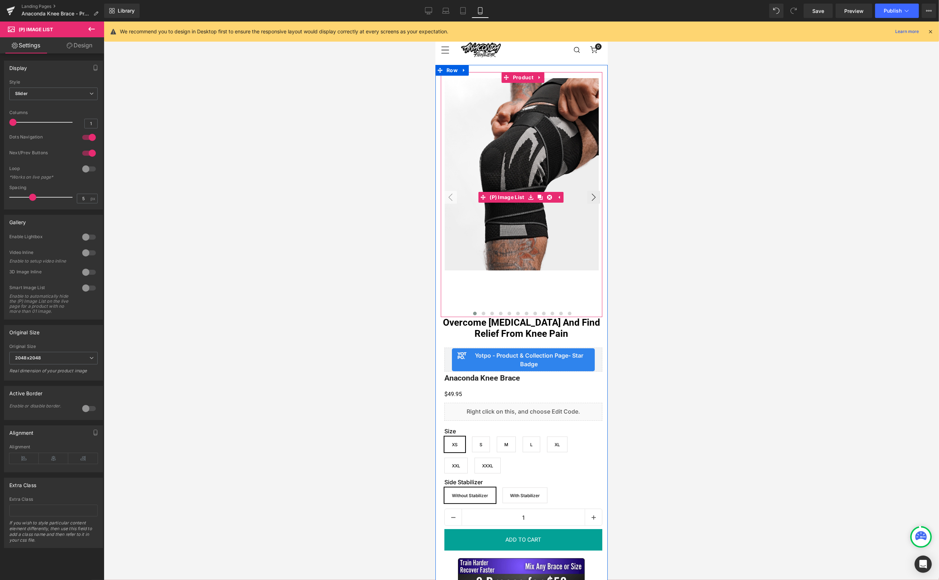
click at [448, 196] on button "‹" at bounding box center [450, 197] width 13 height 13
click at [523, 76] on span "Product" at bounding box center [523, 77] width 24 height 11
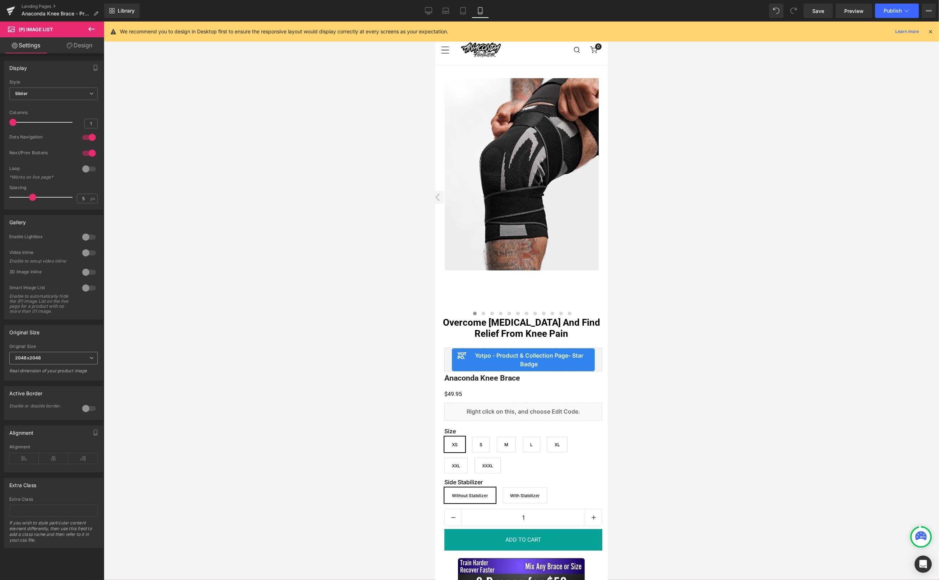
click at [79, 365] on span "2048x2048" at bounding box center [53, 358] width 88 height 13
click at [40, 422] on div "2048x2048" at bounding box center [32, 423] width 24 height 5
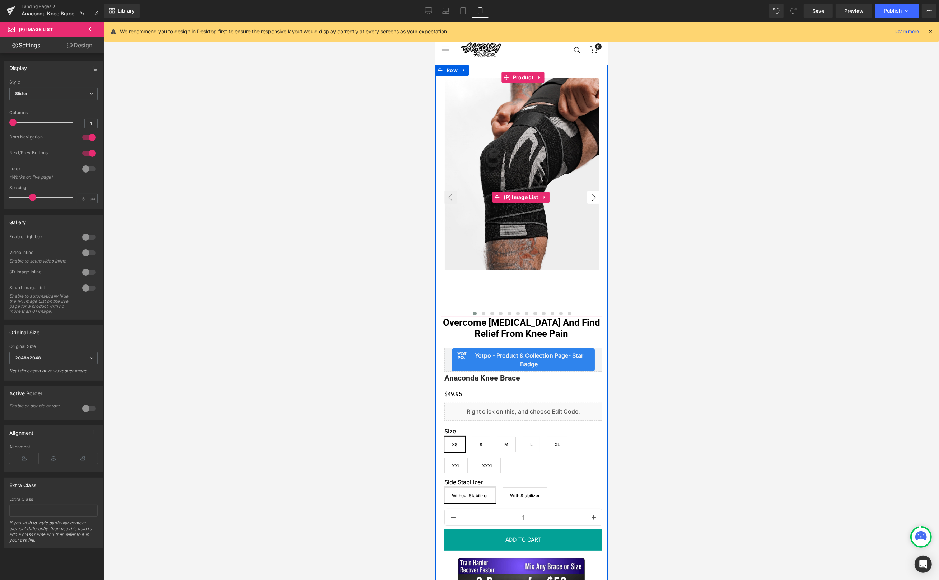
click at [589, 197] on button "›" at bounding box center [593, 197] width 13 height 13
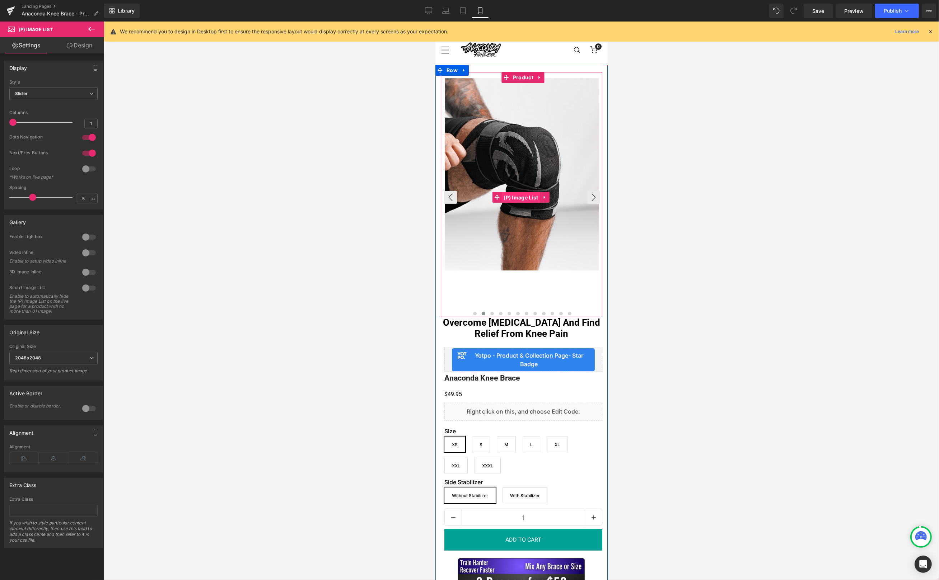
click at [526, 196] on span "(P) Image List" at bounding box center [520, 197] width 38 height 11
click at [531, 242] on img at bounding box center [521, 174] width 154 height 192
click at [526, 198] on span "(P) Image List" at bounding box center [520, 197] width 38 height 11
click at [543, 197] on icon at bounding box center [543, 197] width 1 height 3
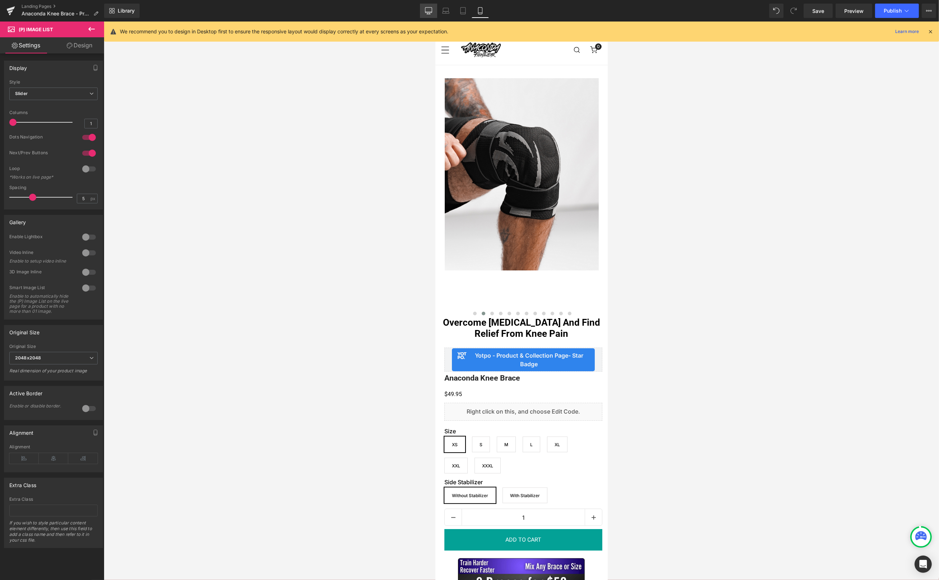
click at [432, 13] on icon at bounding box center [428, 10] width 7 height 7
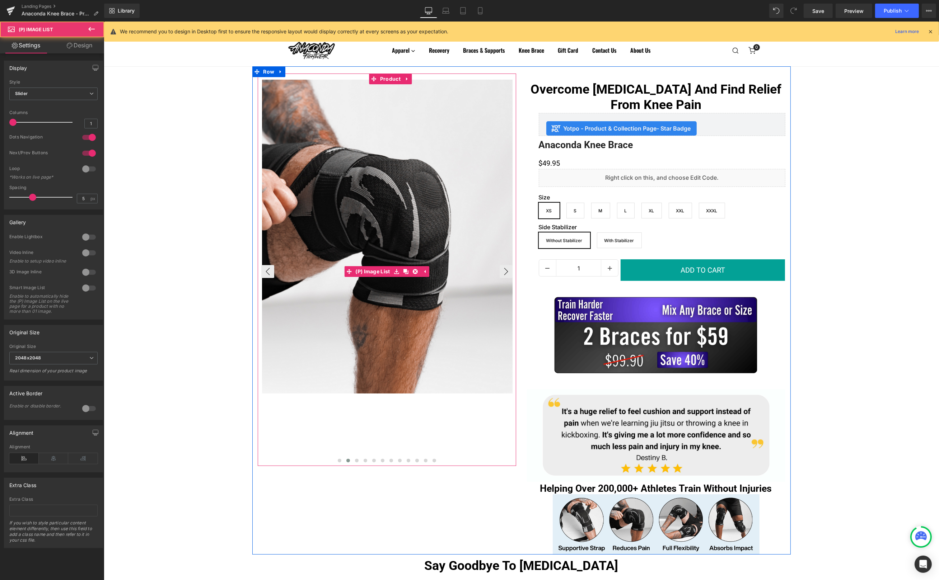
click at [430, 219] on img at bounding box center [387, 237] width 251 height 314
click at [404, 78] on icon at bounding box center [406, 78] width 5 height 5
click at [368, 80] on link "Product" at bounding box center [371, 79] width 33 height 11
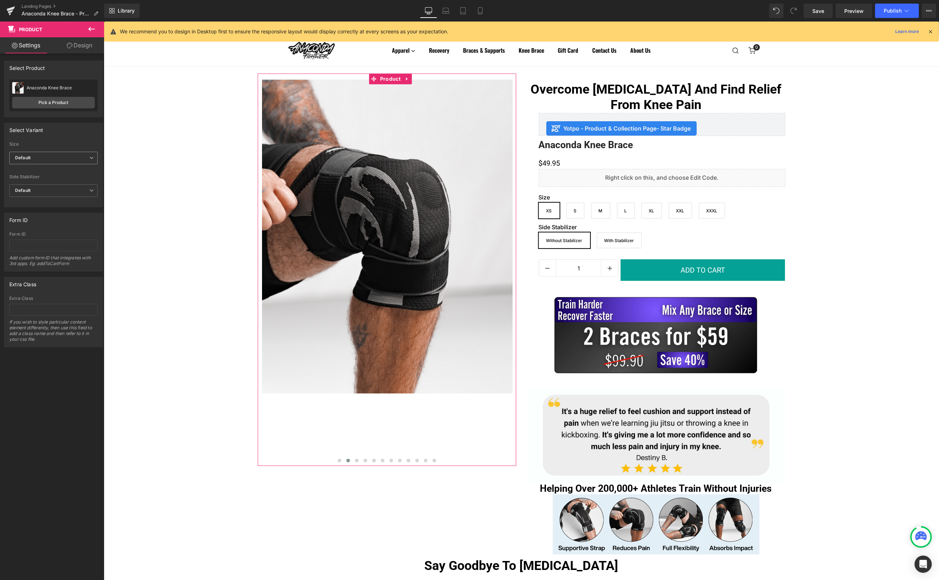
click at [71, 162] on span "Default" at bounding box center [53, 158] width 88 height 13
click at [71, 162] on span "Default" at bounding box center [51, 158] width 85 height 13
click at [74, 160] on span "Default" at bounding box center [53, 158] width 88 height 13
click at [50, 199] on li "M" at bounding box center [53, 202] width 89 height 11
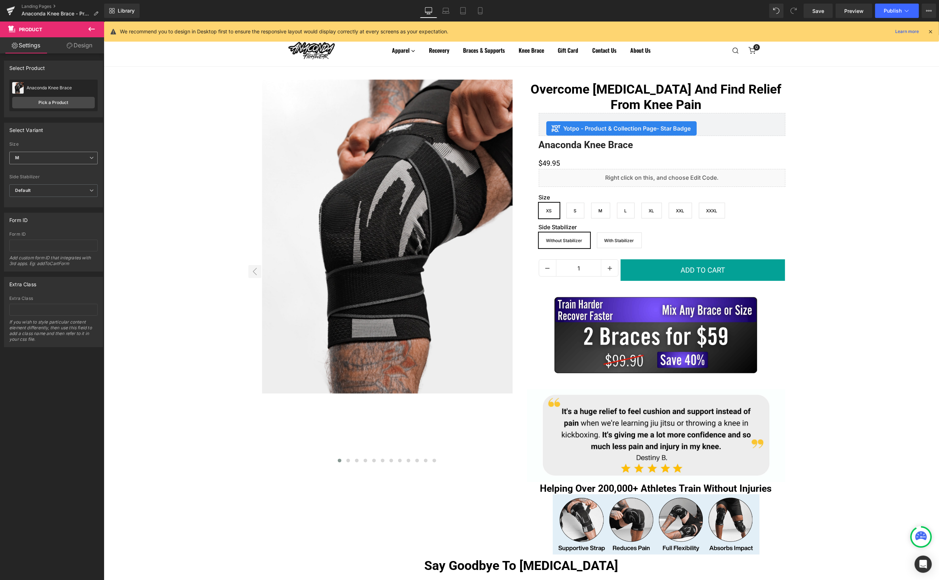
click at [65, 159] on span "M" at bounding box center [53, 158] width 88 height 13
click at [47, 172] on li "Default" at bounding box center [53, 170] width 89 height 11
click at [50, 161] on span "Default" at bounding box center [53, 158] width 88 height 13
click at [47, 169] on li "Default" at bounding box center [53, 170] width 89 height 11
click at [48, 158] on span "Default" at bounding box center [53, 158] width 88 height 13
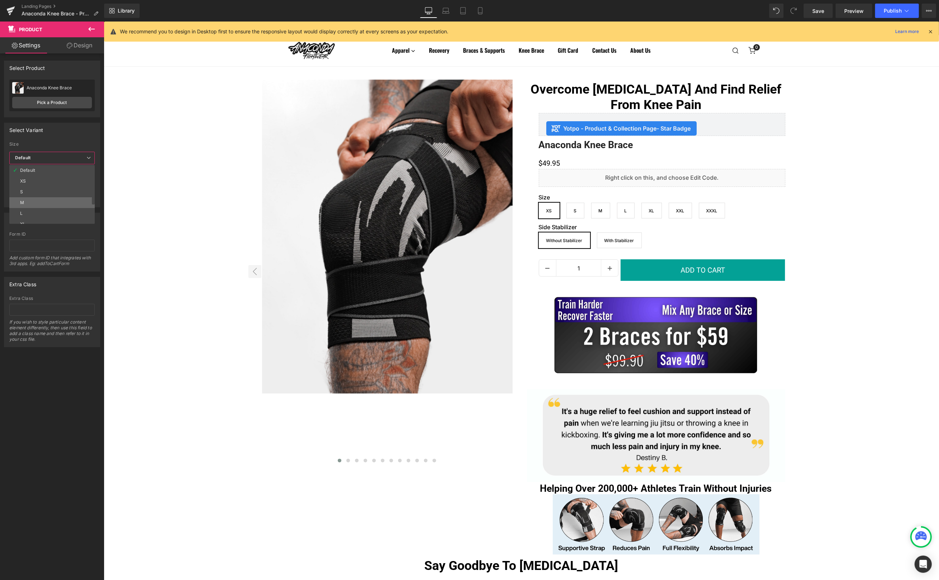
click at [41, 200] on li "M" at bounding box center [53, 202] width 89 height 11
click at [45, 190] on span "Default" at bounding box center [53, 190] width 88 height 13
click at [40, 225] on div "With Stabilizer" at bounding box center [35, 225] width 31 height 5
click at [84, 43] on link "Design" at bounding box center [79, 45] width 52 height 16
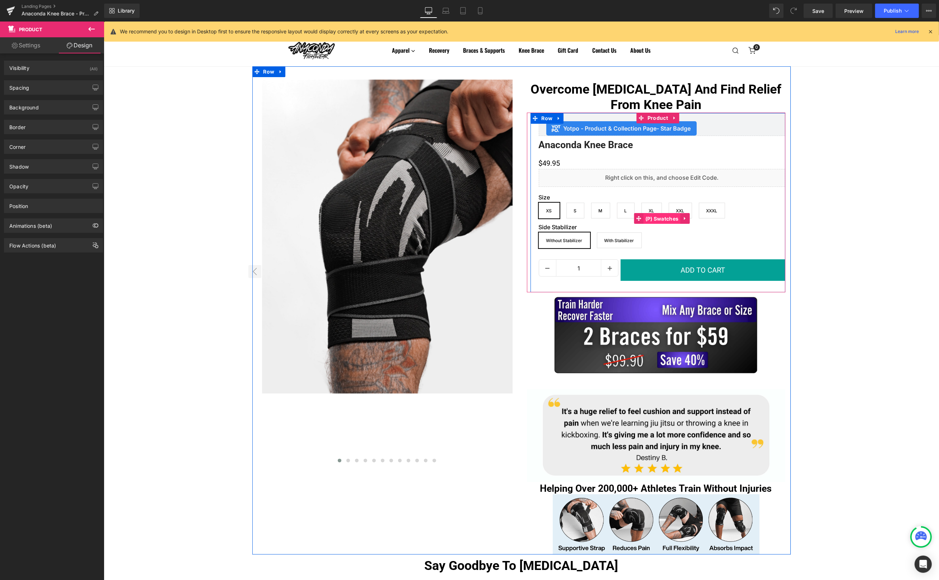
click at [660, 216] on span "(P) Swatches" at bounding box center [661, 219] width 37 height 11
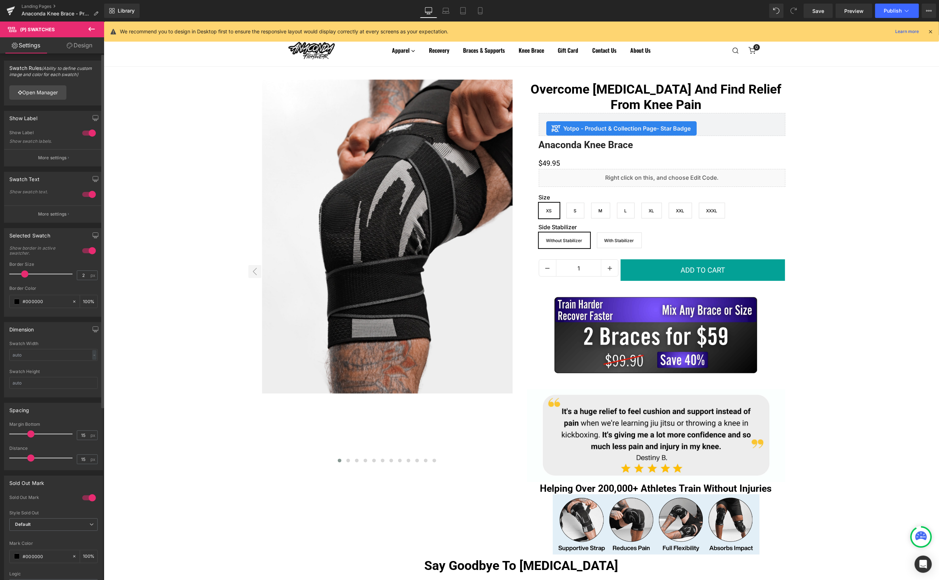
click at [87, 252] on div at bounding box center [88, 250] width 17 height 11
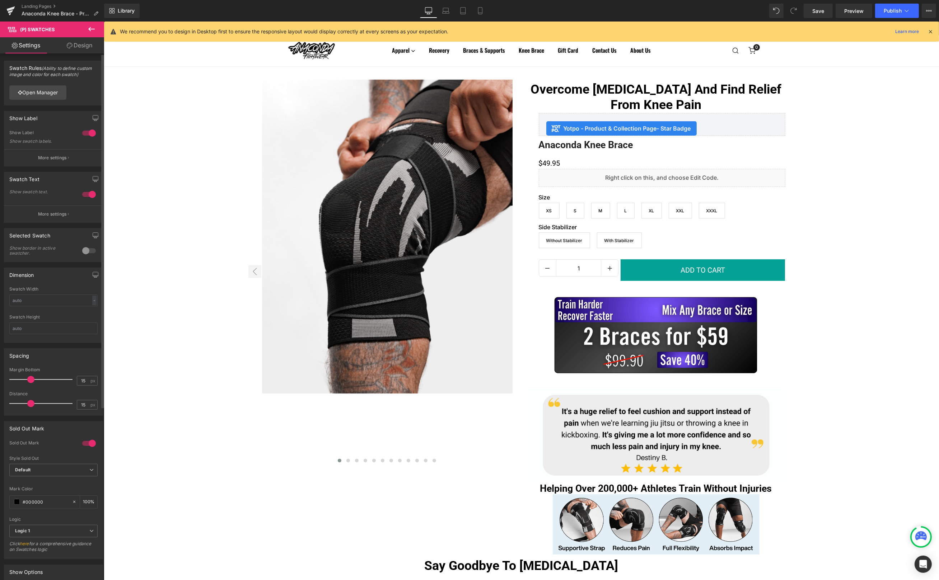
click at [87, 252] on div at bounding box center [88, 250] width 17 height 11
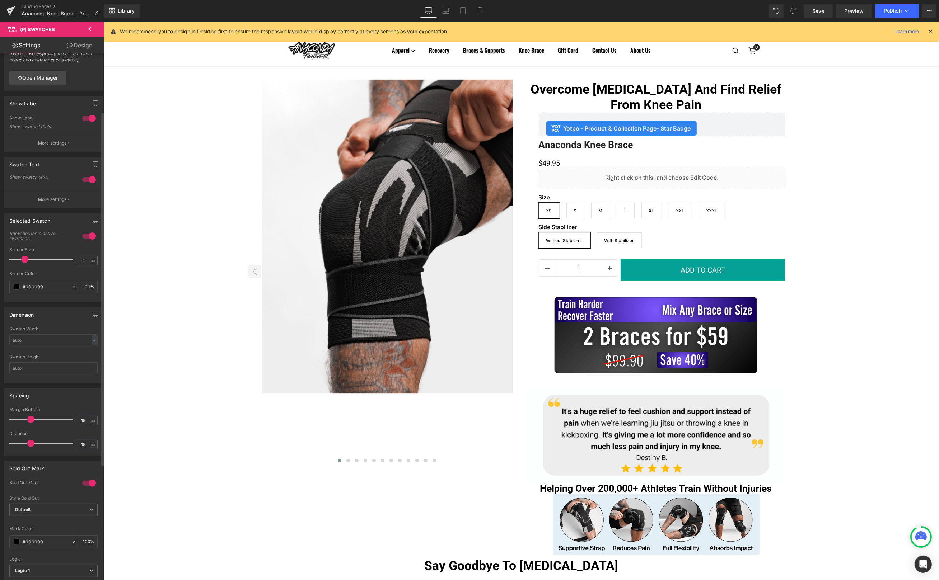
scroll to position [0, 0]
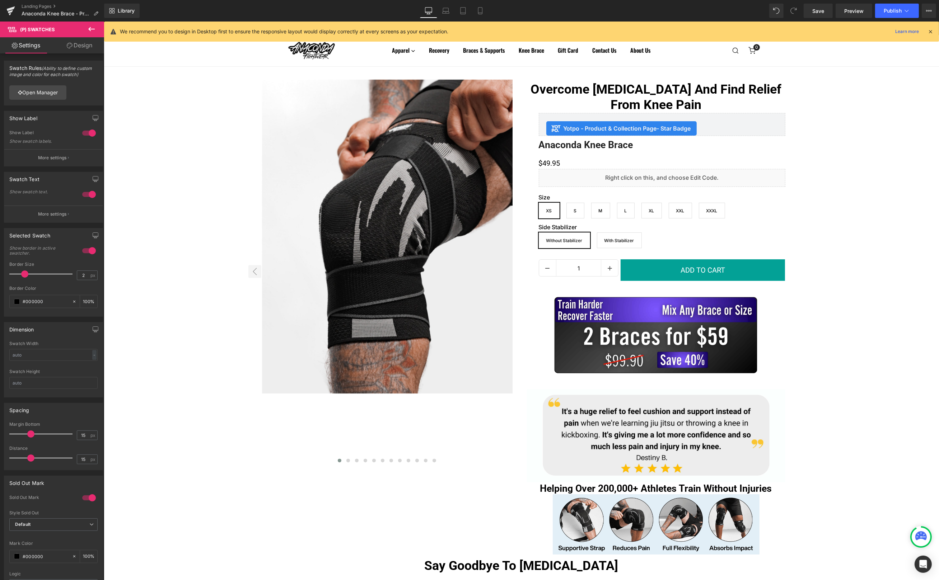
drag, startPoint x: 93, startPoint y: 28, endPoint x: 51, endPoint y: 24, distance: 41.8
click at [93, 28] on icon at bounding box center [91, 29] width 9 height 9
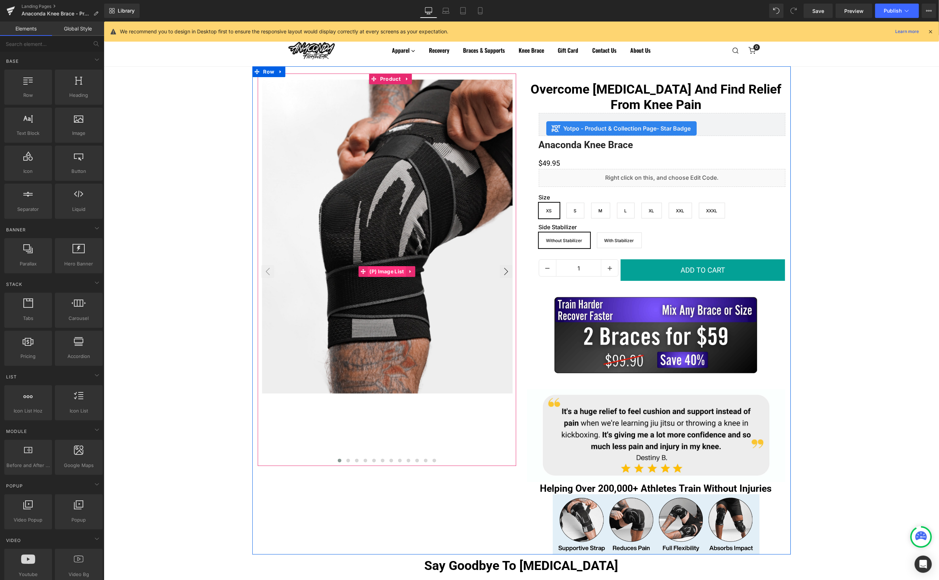
click at [390, 271] on span "(P) Image List" at bounding box center [386, 271] width 38 height 11
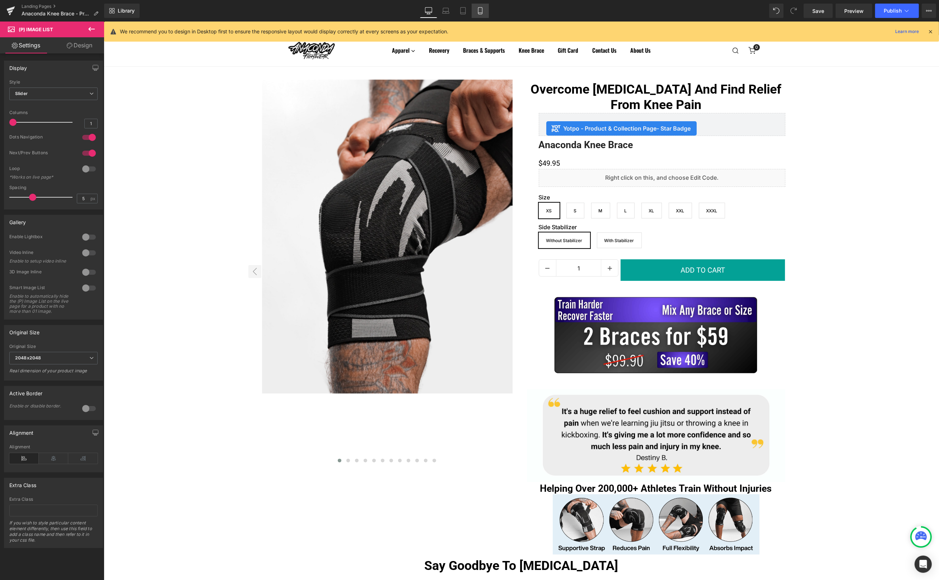
click at [483, 9] on icon at bounding box center [480, 10] width 7 height 7
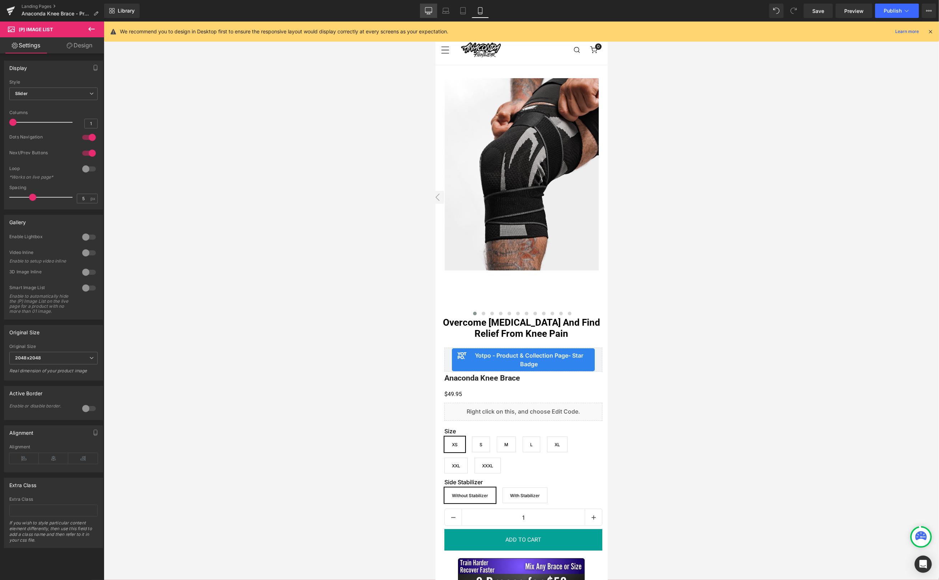
click at [432, 11] on icon at bounding box center [428, 10] width 7 height 7
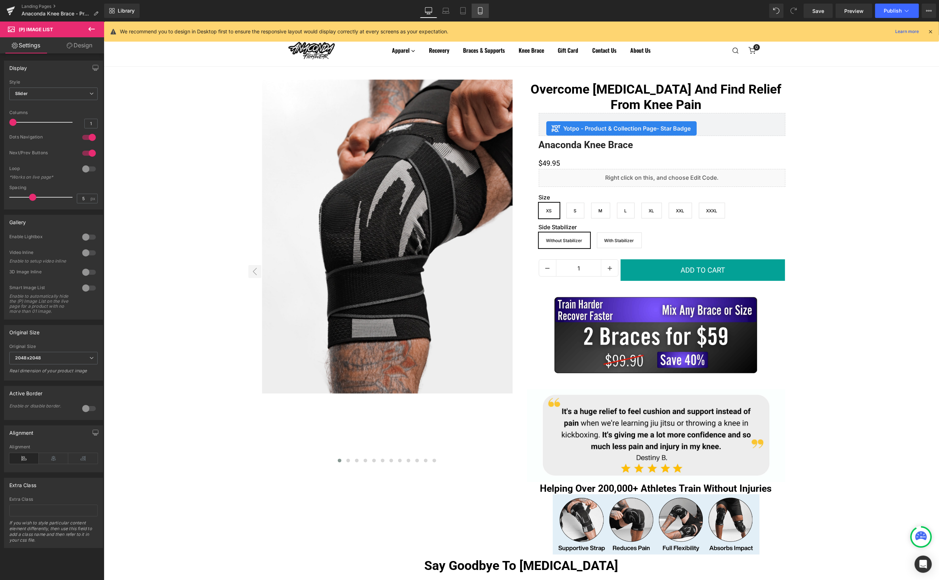
click at [480, 11] on icon at bounding box center [480, 10] width 7 height 7
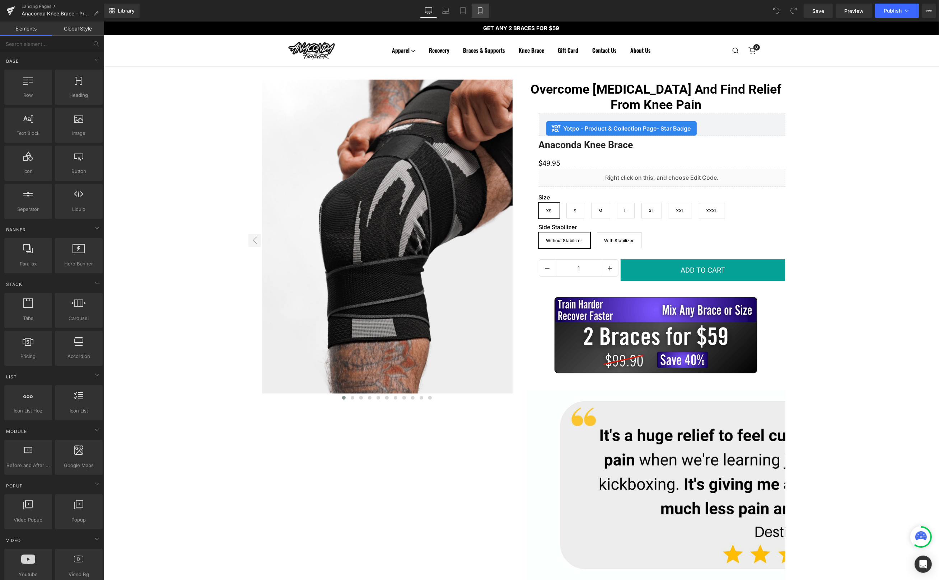
click at [477, 9] on icon at bounding box center [480, 10] width 7 height 7
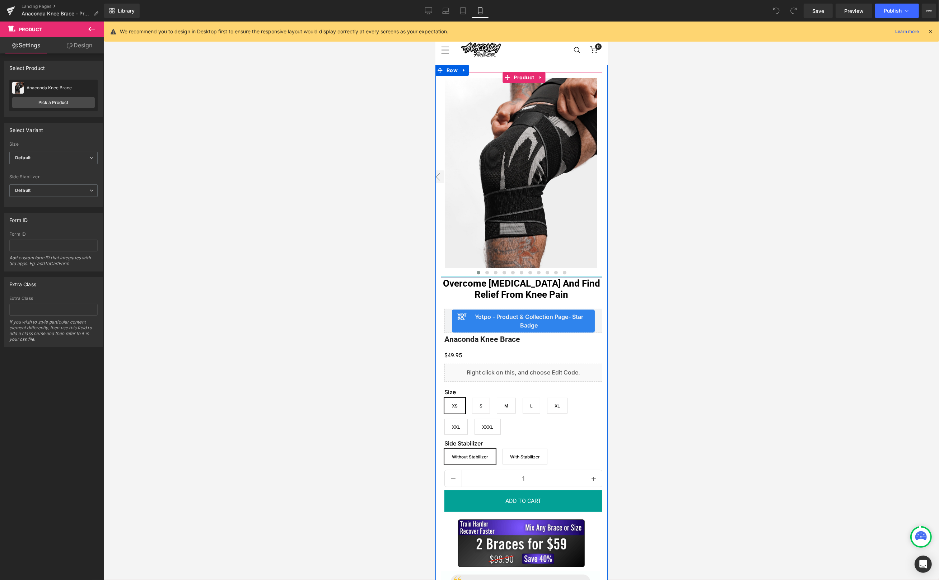
drag, startPoint x: 516, startPoint y: 286, endPoint x: 522, endPoint y: 277, distance: 10.3
click at [522, 277] on div at bounding box center [521, 277] width 162 height 2
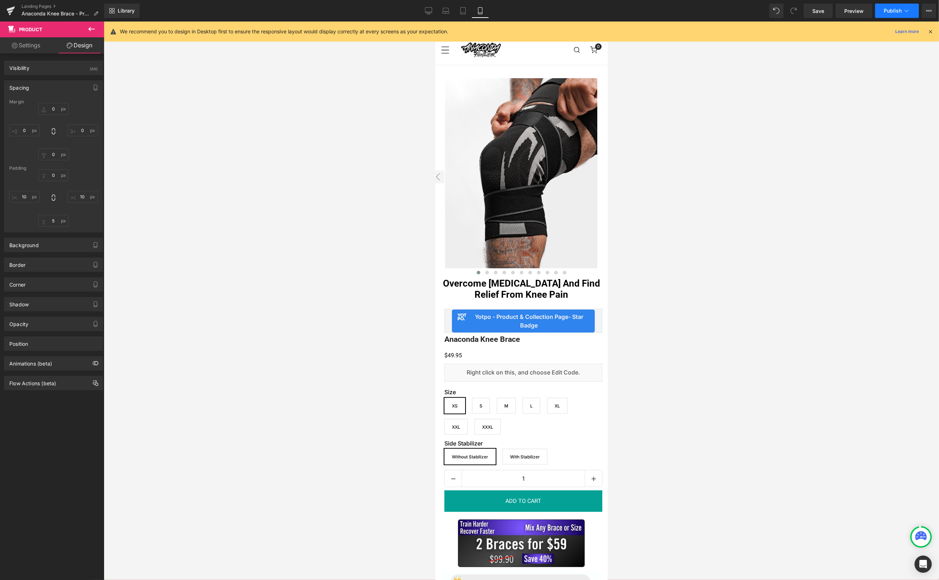
click at [889, 8] on span "Publish" at bounding box center [893, 11] width 18 height 6
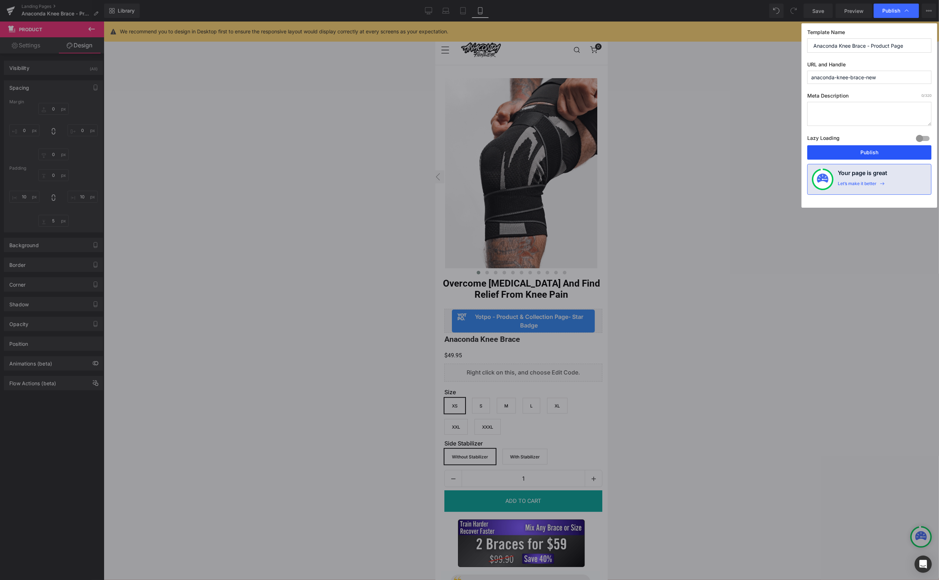
click at [875, 158] on button "Publish" at bounding box center [869, 152] width 124 height 14
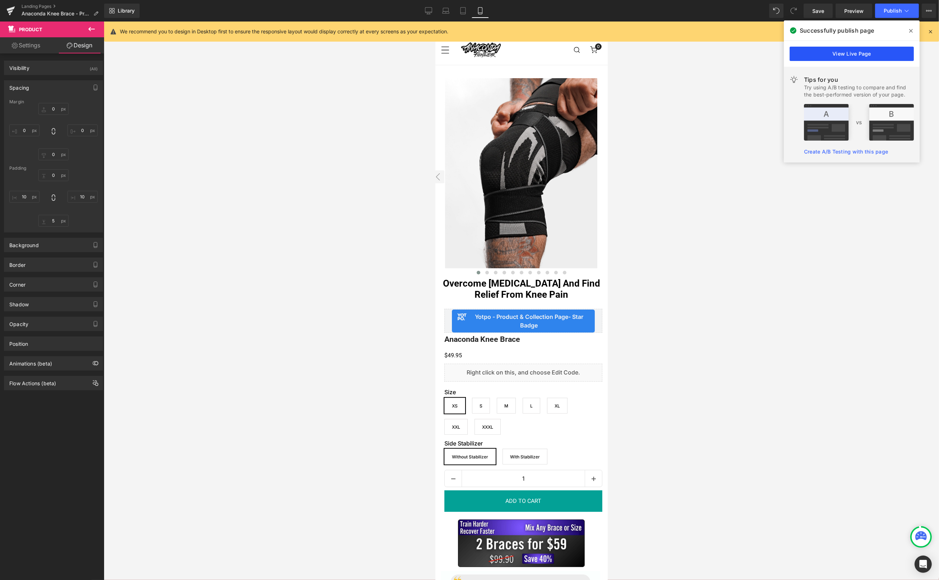
click at [854, 55] on link "View Live Page" at bounding box center [852, 54] width 124 height 14
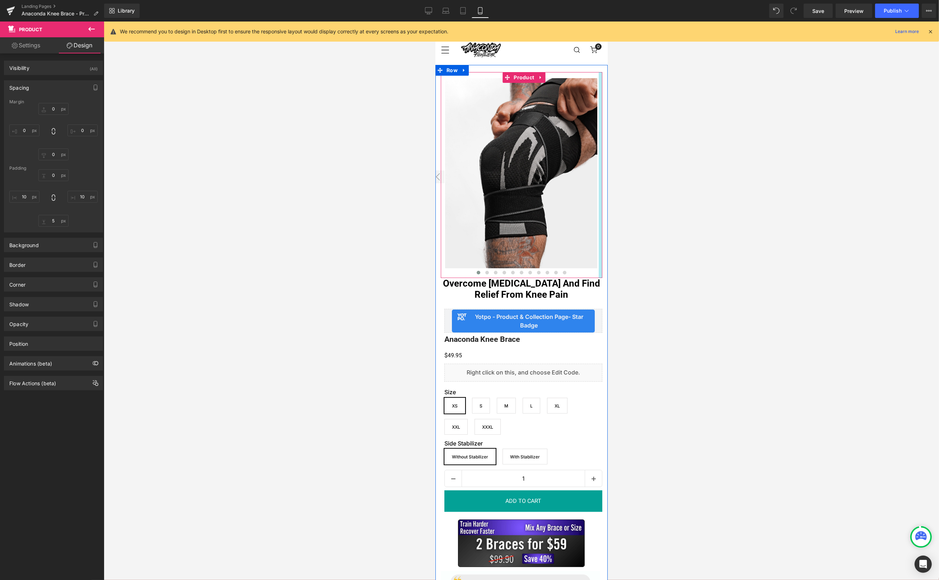
click at [598, 176] on div at bounding box center [600, 175] width 4 height 206
click at [590, 176] on button "›" at bounding box center [591, 176] width 13 height 13
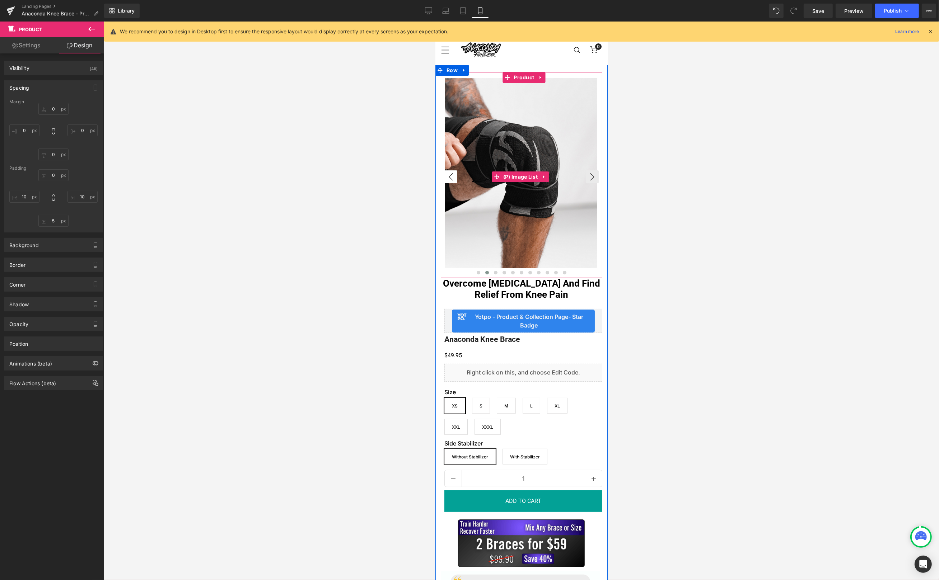
click at [449, 178] on button "‹" at bounding box center [450, 176] width 13 height 13
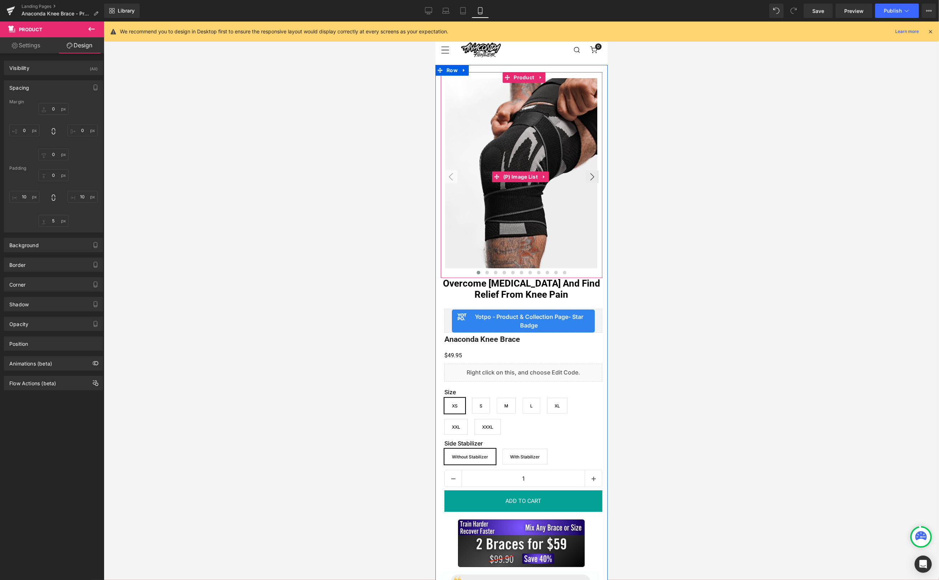
click at [449, 178] on button "‹" at bounding box center [450, 176] width 13 height 13
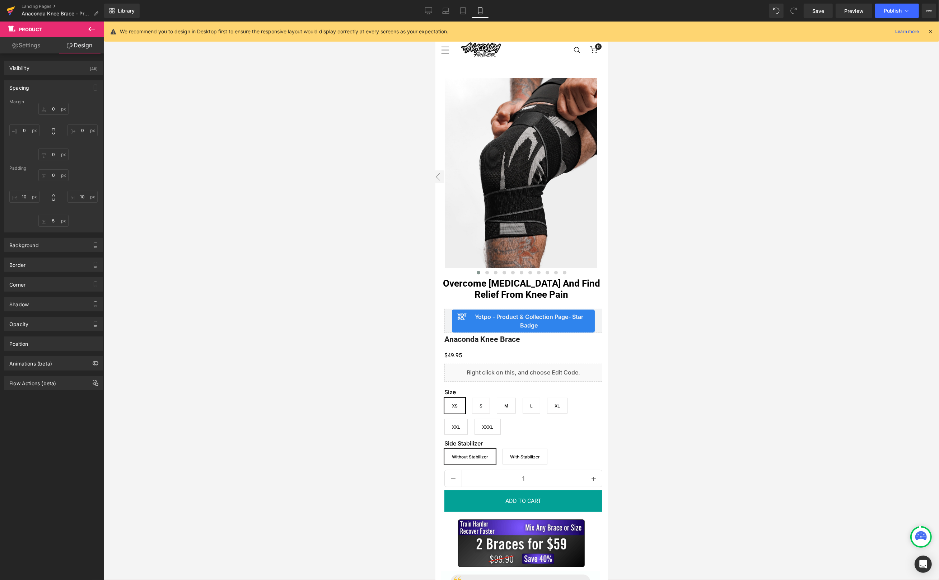
click at [11, 8] on icon at bounding box center [11, 8] width 8 height 5
click at [890, 11] on span "Publish" at bounding box center [893, 11] width 18 height 6
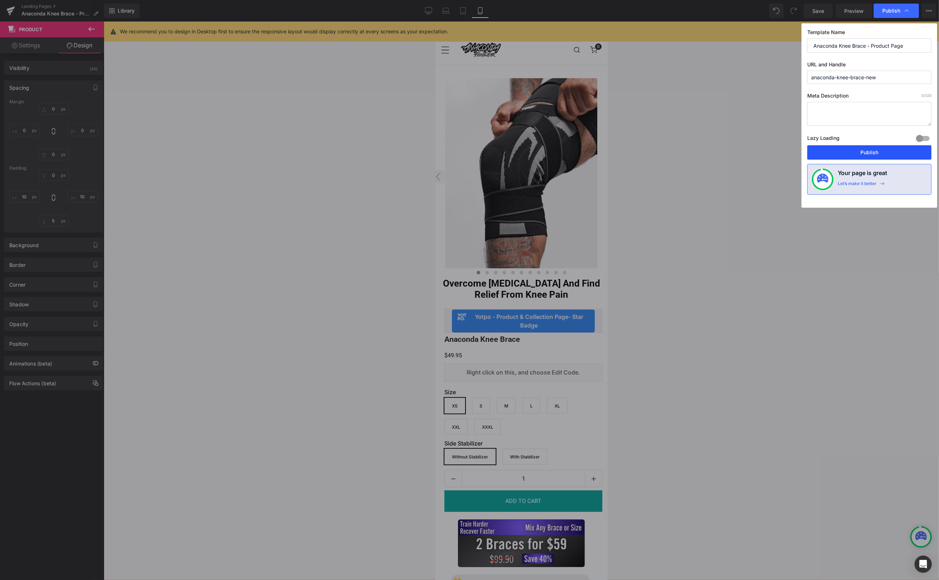
click at [907, 153] on button "Publish" at bounding box center [869, 152] width 124 height 14
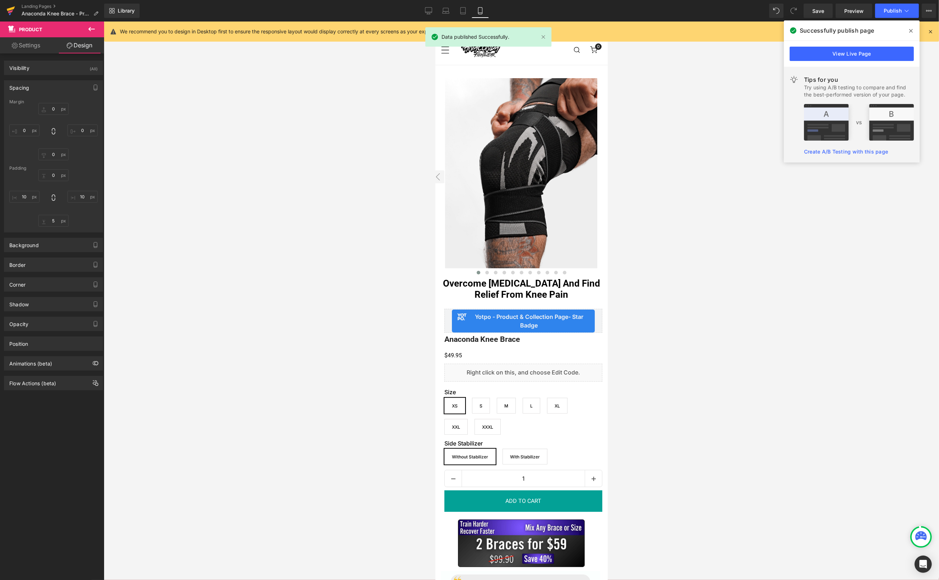
click at [13, 11] on icon at bounding box center [10, 11] width 9 height 18
